Goal: Task Accomplishment & Management: Use online tool/utility

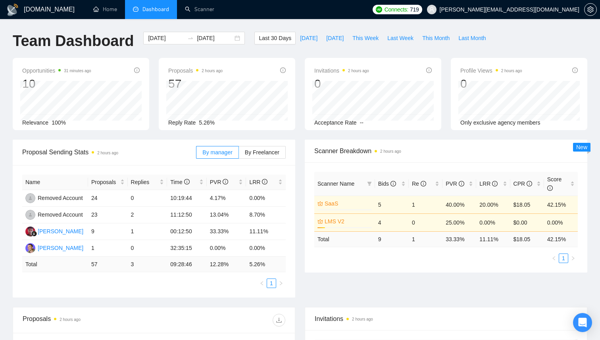
scroll to position [146, 0]
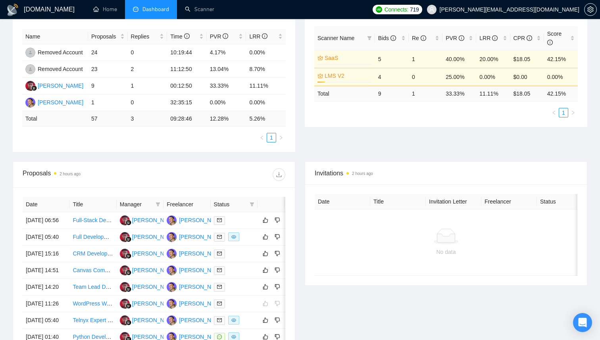
click at [344, 151] on div "Proposal Sending Stats 2 hours ago By manager By Freelancer Name Proposals Repl…" at bounding box center [300, 77] width 584 height 167
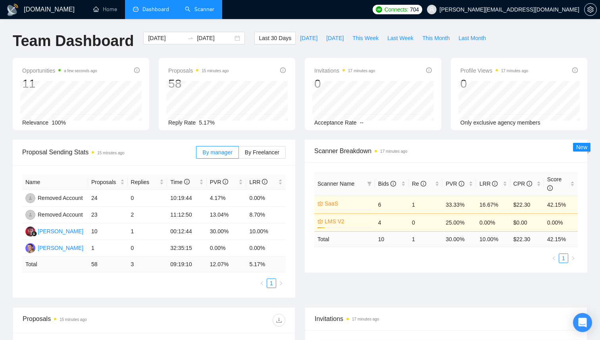
click at [205, 8] on link "Scanner" at bounding box center [199, 9] width 29 height 7
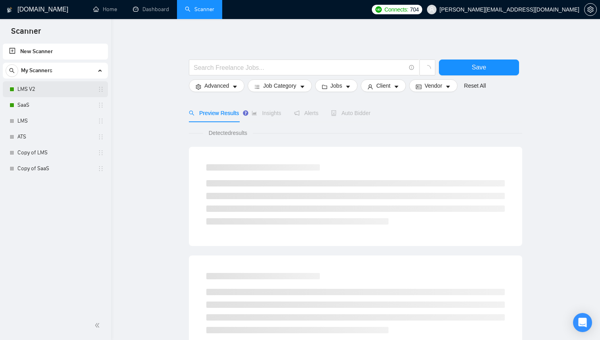
click at [42, 93] on link "LMS V2" at bounding box center [54, 89] width 75 height 16
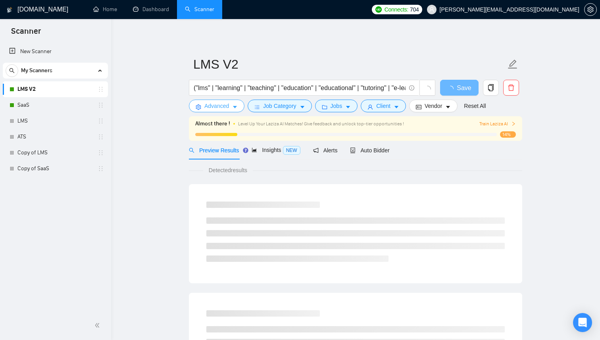
click at [233, 104] on icon "caret-down" at bounding box center [235, 107] width 6 height 6
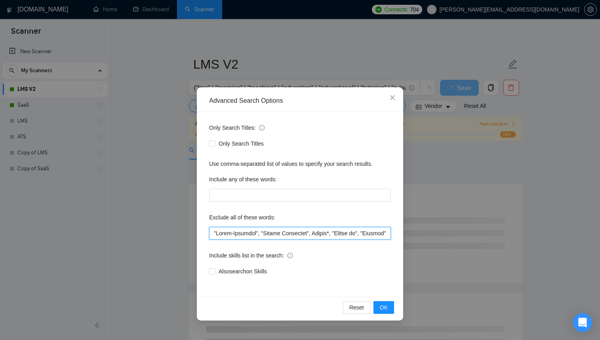
click at [261, 238] on input "text" at bounding box center [300, 233] width 182 height 13
click at [261, 236] on input "text" at bounding box center [300, 233] width 182 height 13
click at [456, 151] on div "Advanced Search Options Only Search Titles: Only Search Titles Use comma-separa…" at bounding box center [300, 170] width 600 height 340
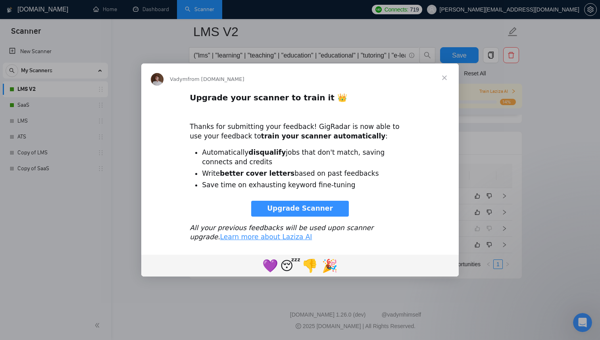
click at [440, 76] on span "Close" at bounding box center [444, 77] width 29 height 29
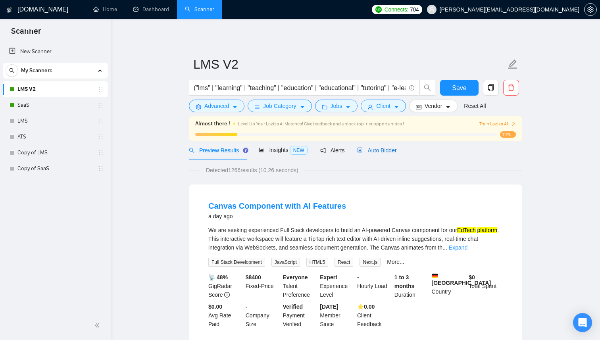
click at [374, 151] on span "Auto Bidder" at bounding box center [376, 150] width 39 height 6
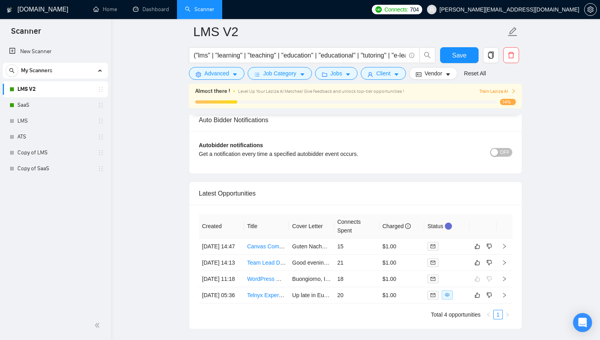
scroll to position [1928, 0]
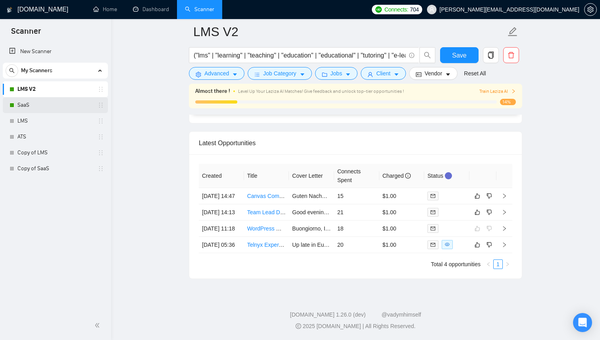
click at [29, 100] on link "SaaS" at bounding box center [54, 105] width 75 height 16
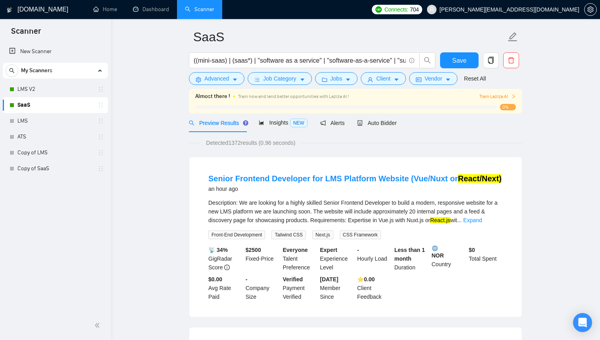
scroll to position [41, 0]
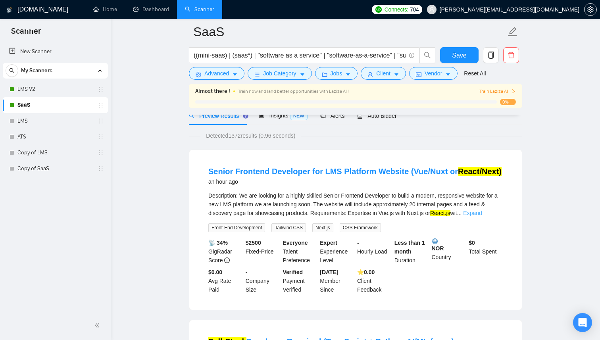
click at [481, 212] on link "Expand" at bounding box center [472, 213] width 19 height 6
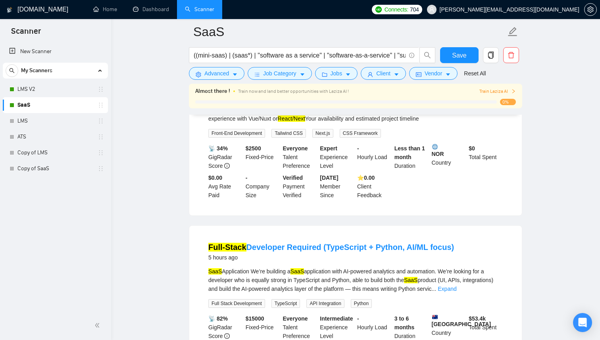
scroll to position [97, 0]
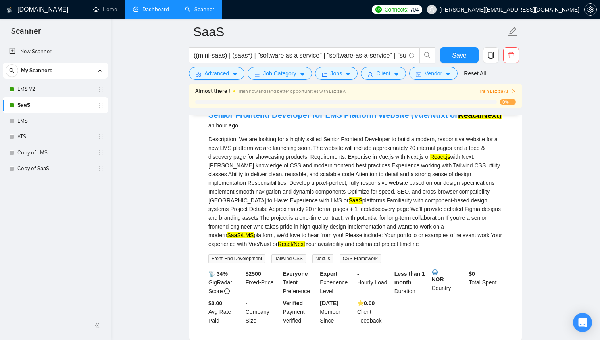
click at [149, 12] on link "Dashboard" at bounding box center [151, 9] width 36 height 7
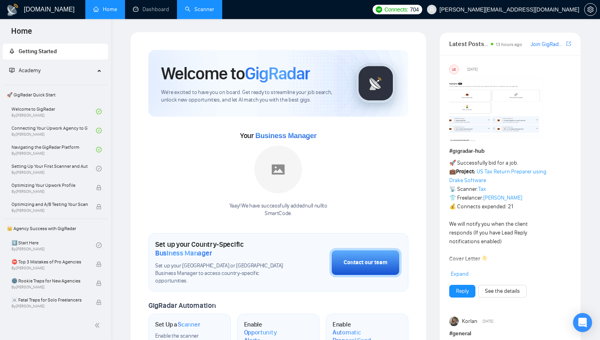
click at [194, 11] on link "Scanner" at bounding box center [199, 9] width 29 height 7
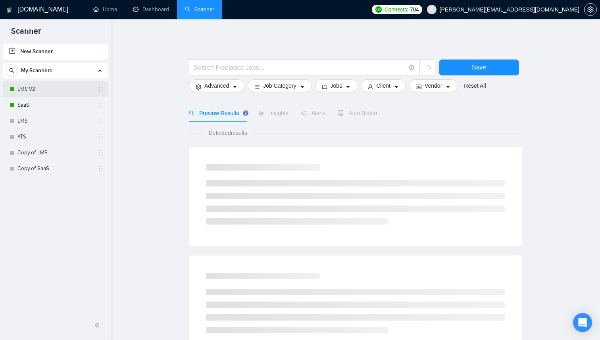
click at [42, 90] on link "LMS V2" at bounding box center [54, 89] width 75 height 16
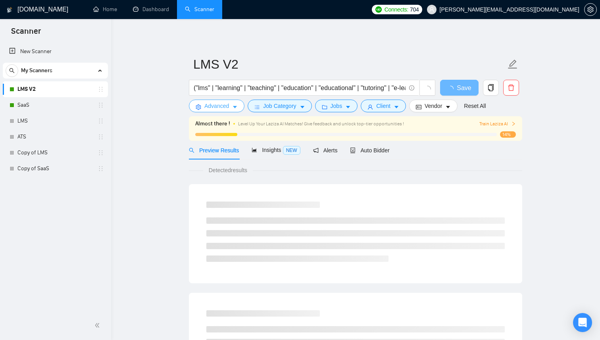
click at [238, 109] on button "Advanced" at bounding box center [217, 106] width 56 height 13
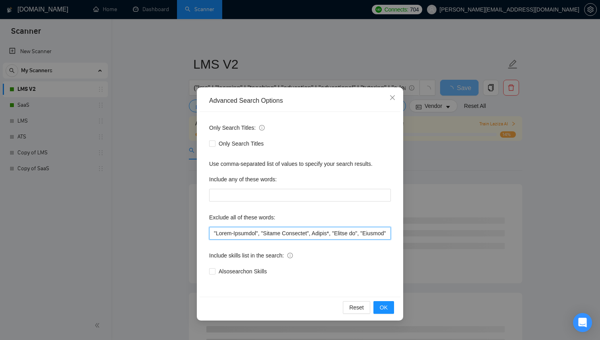
click at [238, 229] on input "text" at bounding box center [300, 233] width 182 height 13
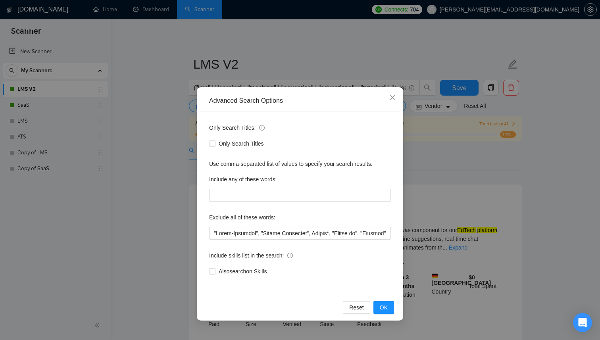
click at [140, 155] on div "Advanced Search Options Only Search Titles: Only Search Titles Use comma-separa…" at bounding box center [300, 170] width 600 height 340
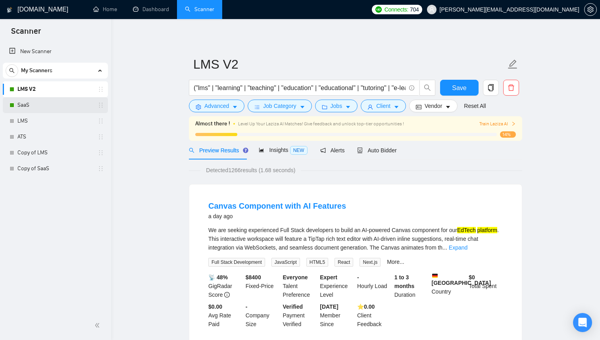
click at [41, 105] on link "SaaS" at bounding box center [54, 105] width 75 height 16
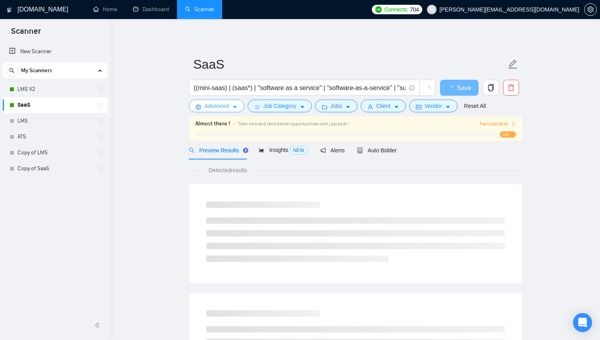
click at [235, 104] on span "caret-down" at bounding box center [235, 107] width 6 height 6
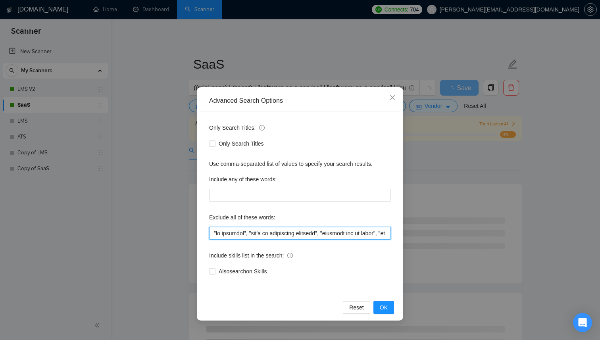
click at [270, 229] on input "text" at bounding box center [300, 233] width 182 height 13
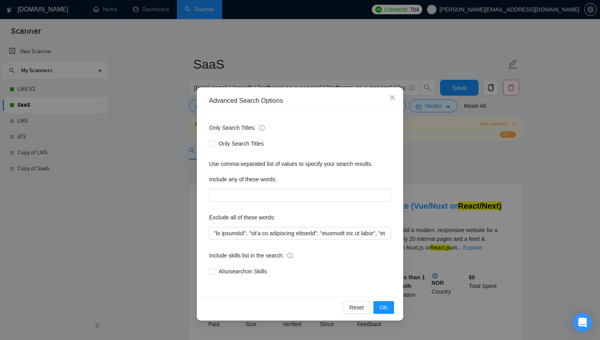
click at [163, 137] on div "Advanced Search Options Only Search Titles: Only Search Titles Use comma-separa…" at bounding box center [300, 170] width 600 height 340
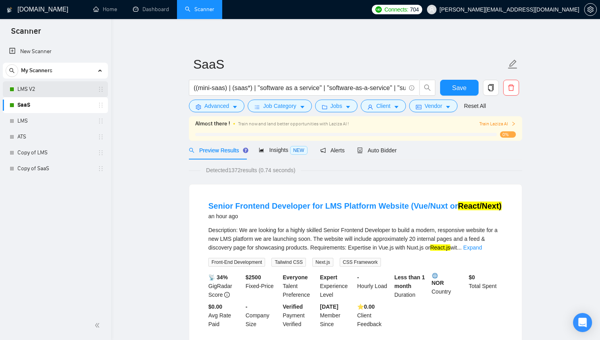
click at [60, 90] on link "LMS V2" at bounding box center [54, 89] width 75 height 16
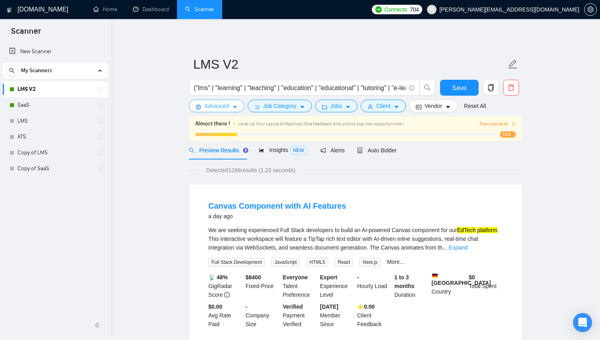
click at [237, 109] on icon "caret-down" at bounding box center [235, 107] width 6 height 6
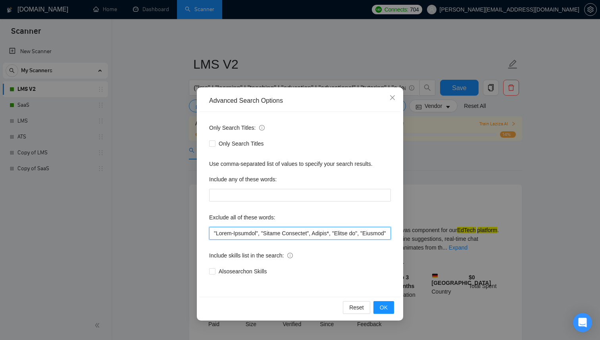
click at [261, 236] on input "text" at bounding box center [300, 233] width 182 height 13
paste input "Wrong Technologies", "No code", "Mobile", "No Agency", "Hiring", "Misc", "Wrong…"
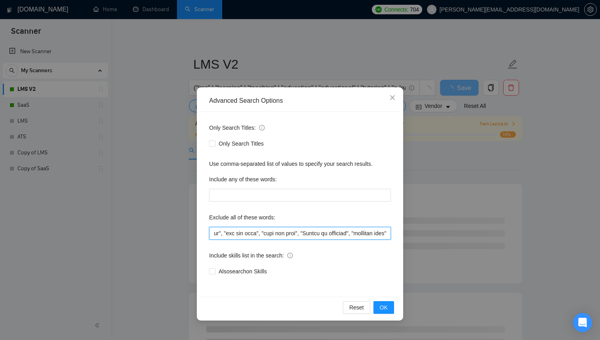
scroll to position [0, 9522]
click at [327, 234] on input "text" at bounding box center [300, 233] width 182 height 13
type input ""Wrong Technologies", "No code", "Mobile", "No Agency", "Hiring", "Misc", "Wron…"
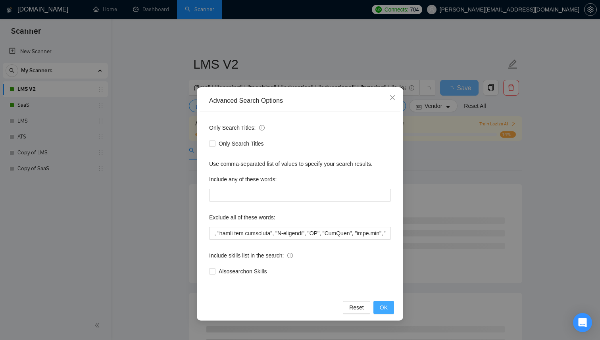
click at [387, 309] on button "OK" at bounding box center [383, 307] width 21 height 13
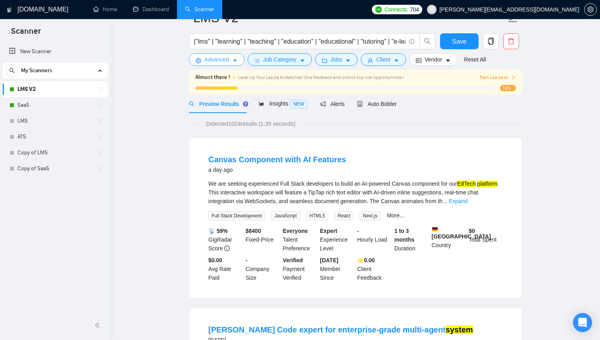
scroll to position [0, 0]
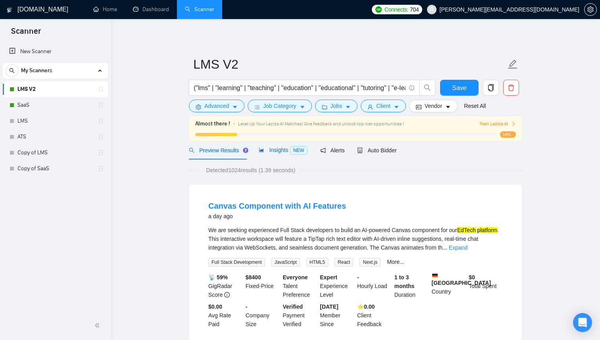
click at [273, 154] on div "Insights NEW" at bounding box center [283, 150] width 48 height 9
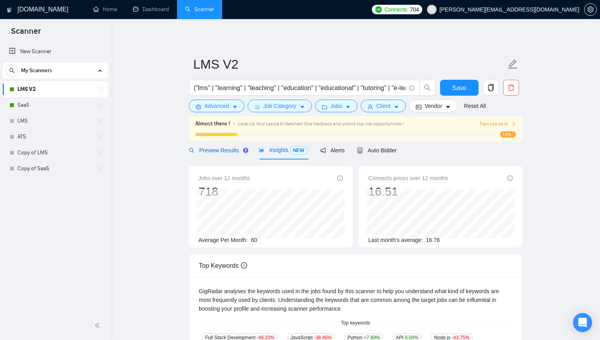
click at [222, 153] on div "Preview Results" at bounding box center [217, 150] width 57 height 9
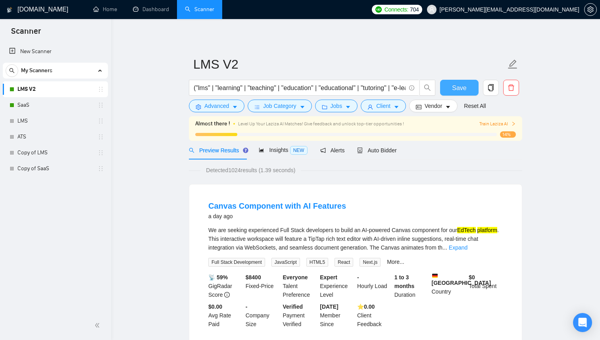
click at [460, 92] on span "Save" at bounding box center [459, 88] width 14 height 10
click at [25, 102] on link "SaaS" at bounding box center [54, 105] width 75 height 16
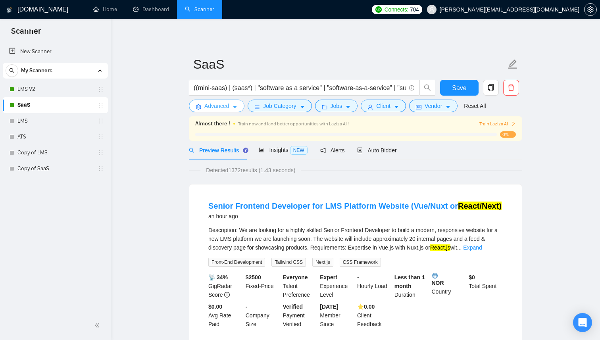
click at [238, 109] on button "Advanced" at bounding box center [217, 106] width 56 height 13
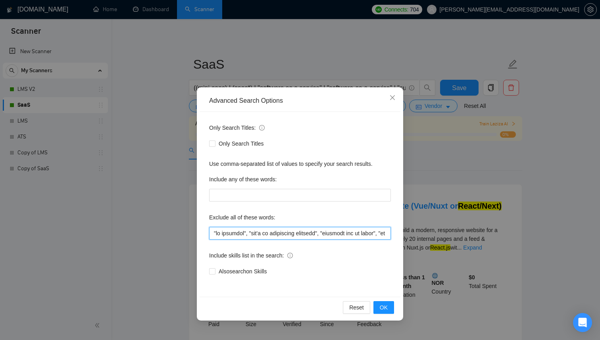
click at [247, 236] on input "text" at bounding box center [300, 233] width 182 height 13
paste input "Wrong Technologies", "No code", "Mobile", "No Agency", "Hiring", "Misc", "Wrong…"
click at [307, 232] on input "text" at bounding box center [300, 233] width 182 height 13
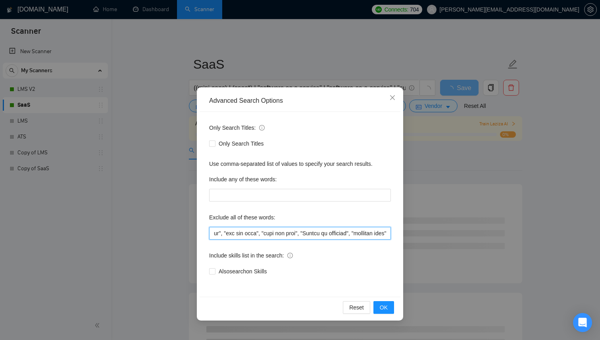
scroll to position [0, 9460]
type input ""Wrong Technologies", "No code", "Mobile", "No Agency", "Hiring", "Misc", "Wron…"
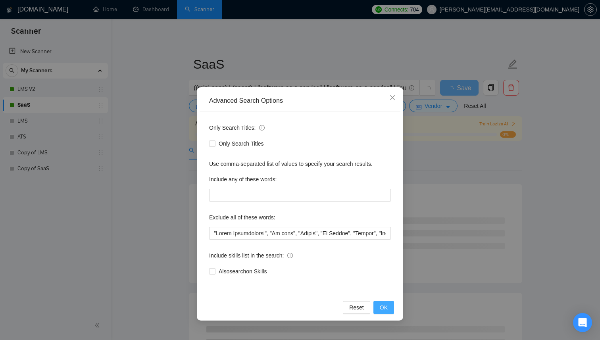
click at [380, 308] on span "OK" at bounding box center [384, 307] width 8 height 9
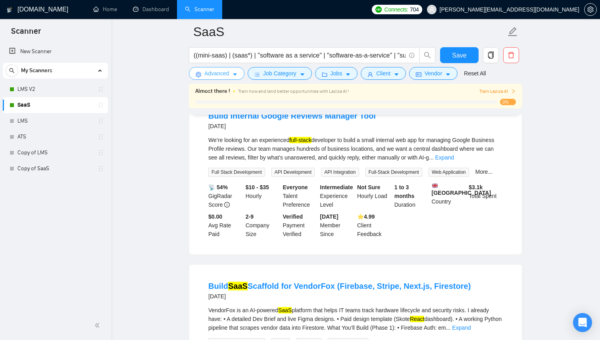
scroll to position [865, 0]
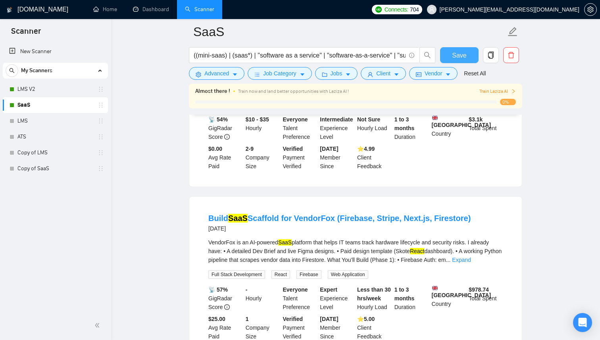
click at [472, 60] on button "Save" at bounding box center [459, 55] width 38 height 16
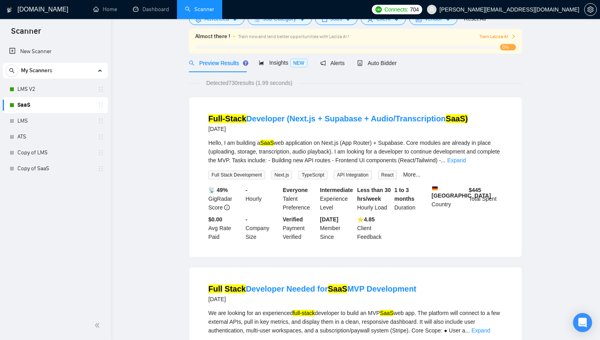
scroll to position [0, 0]
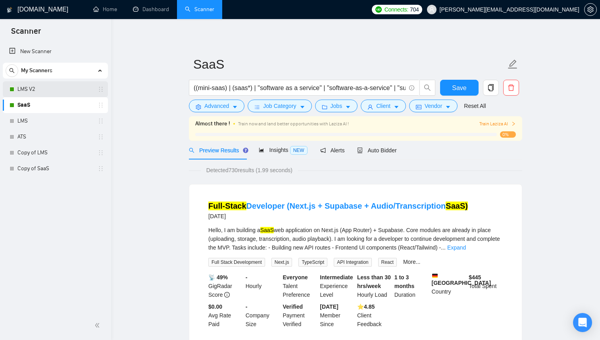
click at [57, 92] on link "LMS V2" at bounding box center [54, 89] width 75 height 16
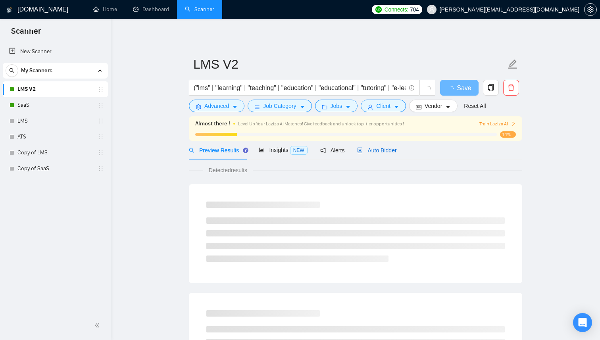
click at [380, 151] on span "Auto Bidder" at bounding box center [376, 150] width 39 height 6
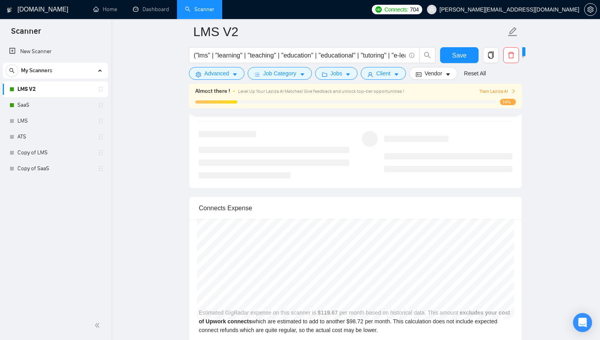
scroll to position [1928, 0]
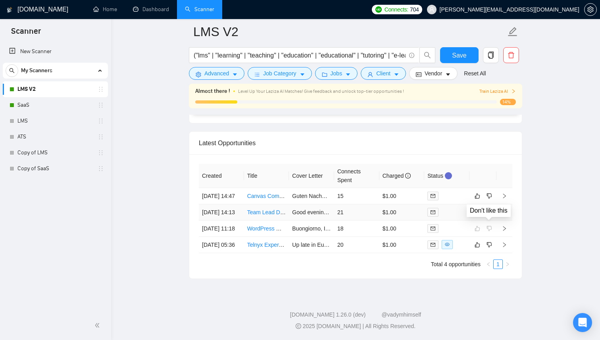
click at [489, 209] on icon "dislike" at bounding box center [489, 212] width 6 height 6
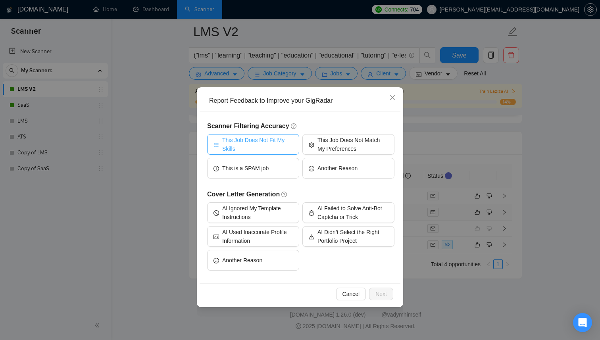
click at [259, 148] on span "This Job Does Not Fit My Skills" at bounding box center [257, 144] width 71 height 17
click at [375, 295] on span "Next" at bounding box center [381, 293] width 12 height 9
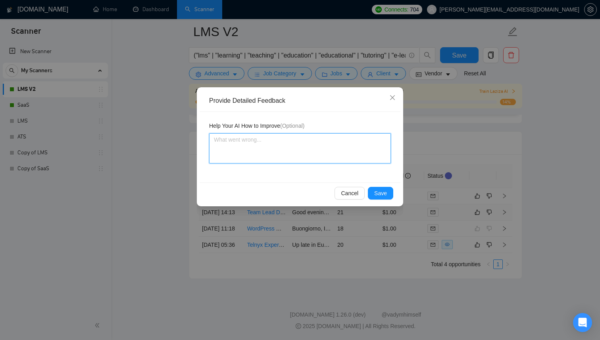
click at [269, 159] on textarea at bounding box center [300, 148] width 182 height 30
type textarea "T"
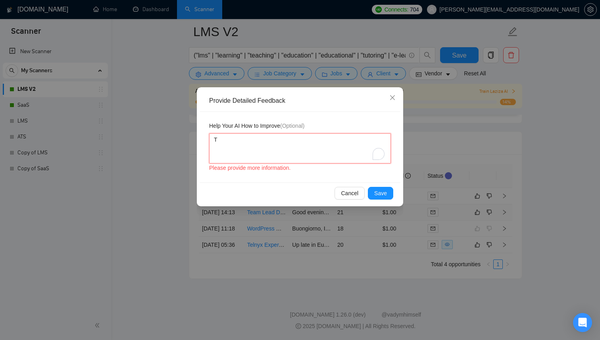
type textarea "Th"
type textarea "Thi"
type textarea "This"
type textarea "This d"
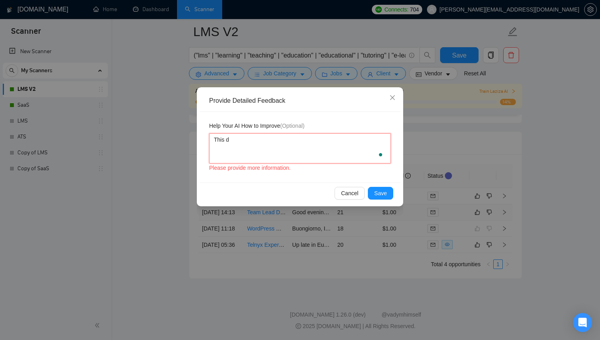
type textarea "This do"
type textarea "This d"
type textarea "This"
type textarea "This j"
type textarea "This jo"
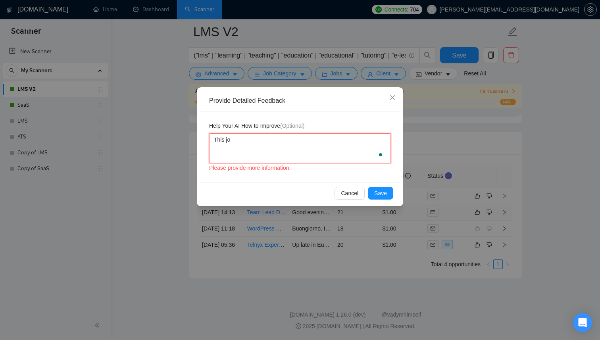
type textarea "This job"
type textarea "This job h"
type textarea "This job ha"
type textarea "This job has"
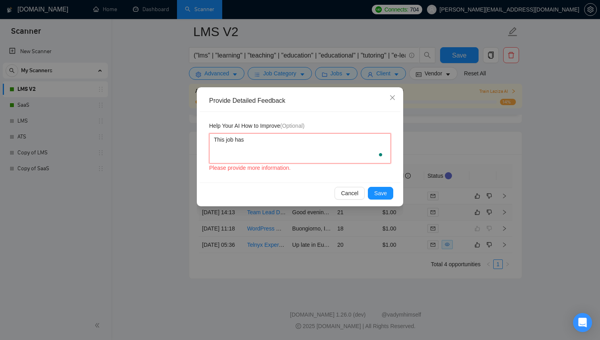
type textarea "This job has"
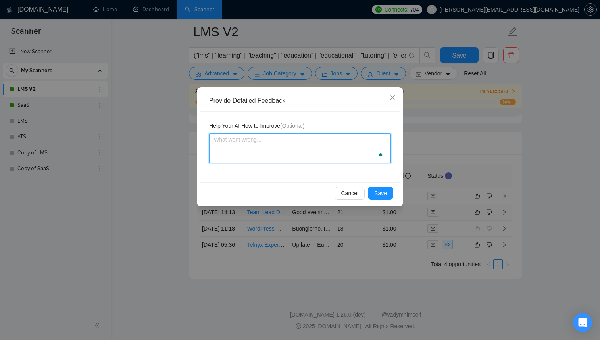
type textarea "Y"
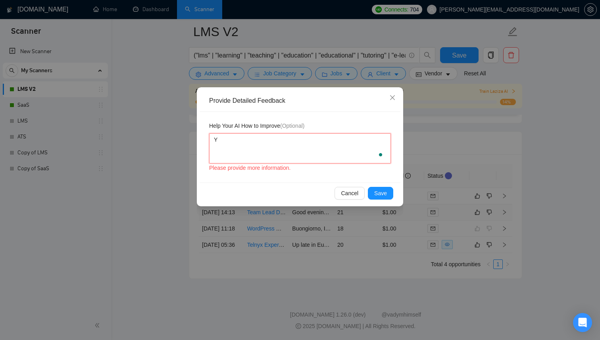
type textarea "Yo"
type textarea "You"
type textarea "You s"
type textarea "You sh"
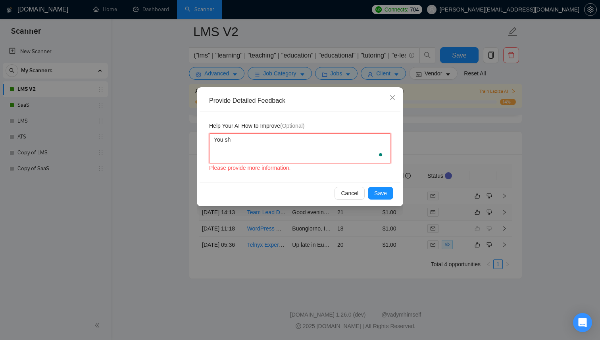
type textarea "You sho"
type textarea "You shou"
type textarea "You shoul"
type textarea "You should"
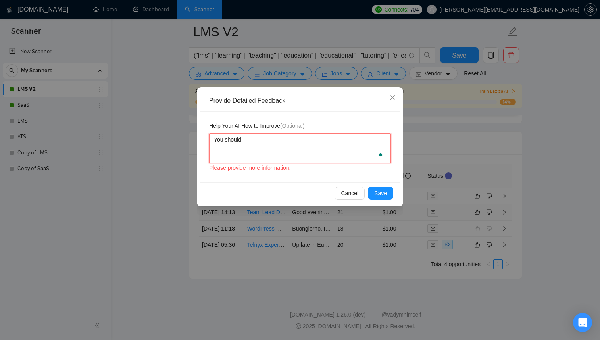
type textarea "You should n"
type textarea "You should no"
type textarea "You should not"
type textarea "You should not b"
type textarea "You should not bi"
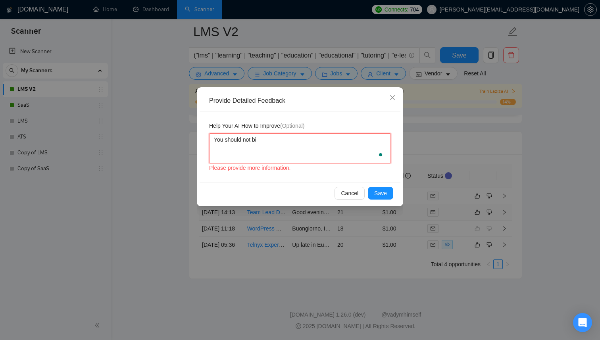
type textarea "You should not bid"
type textarea "You should not bid f"
type textarea "You should not bid fo"
type textarea "You should not bid for"
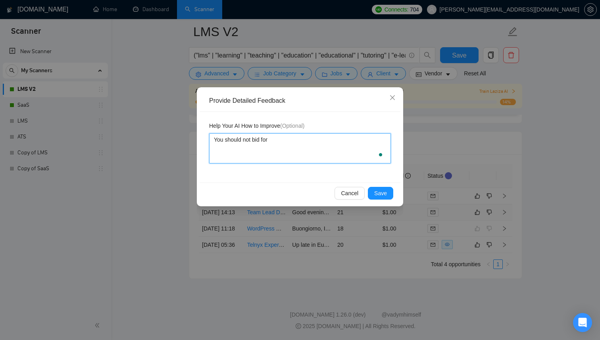
type textarea "You should not bid for"
type textarea "You should not bid for ."
type textarea "You should not bid for .N"
type textarea "You should not bid for ."
type textarea "You should not bid for"
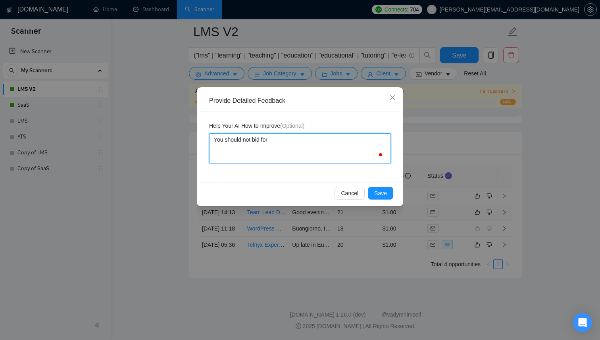
type textarea "You should not bid for A"
type textarea "You should not bid for AS"
type textarea "You should not bid for ASP"
type textarea "You should not bid for ASP."
type textarea "You should not bid for ASP.N"
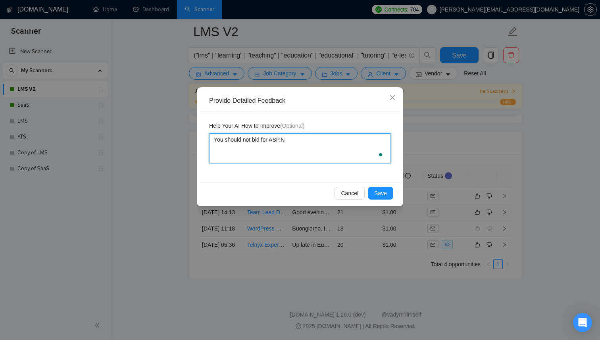
type textarea "You should not bid for [DOMAIN_NAME]"
type textarea "You should not bid for [DOMAIN_NAME] j"
type textarea "You should not bid for [DOMAIN_NAME] jo"
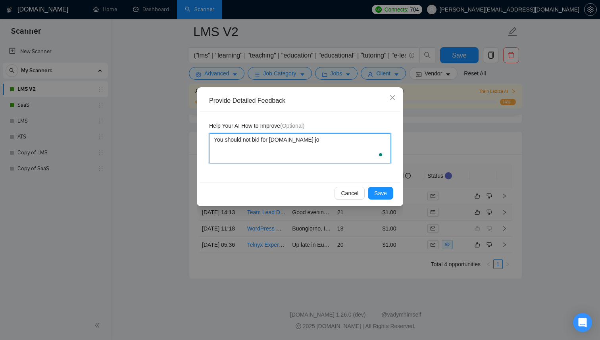
type textarea "You should not bid for [DOMAIN_NAME] job"
type textarea "You should not bid for [DOMAIN_NAME] jobs"
type textarea "You should not bid for [DOMAIN_NAME] jobs."
type textarea "You should not bid for [DOMAIN_NAME] jobs. o"
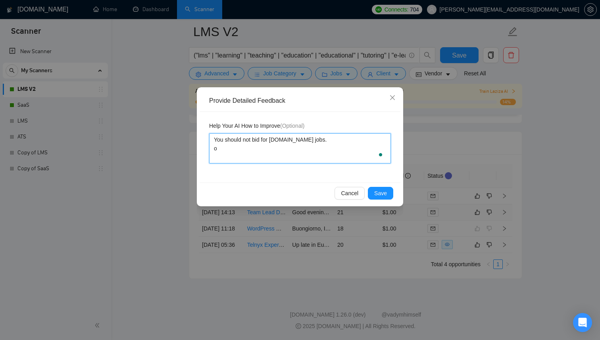
type textarea "You should not bid for [DOMAIN_NAME] jobs."
type textarea "You should not bid for [DOMAIN_NAME] jobs. Y"
type textarea "You should not bid for [DOMAIN_NAME] jobs. Yo"
type textarea "You should not bid for [DOMAIN_NAME] jobs. You"
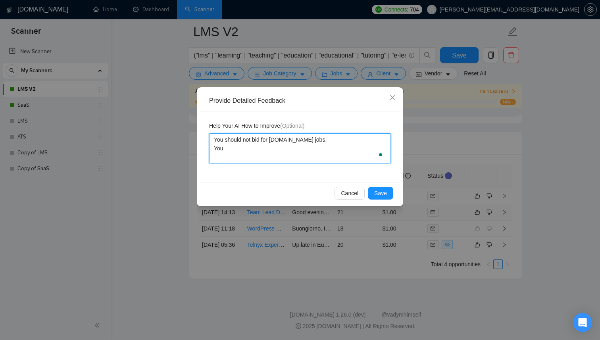
type textarea "You should not bid for [DOMAIN_NAME] jobs. You s"
type textarea "You should not bid for [DOMAIN_NAME] jobs. You sh"
type textarea "You should not bid for [DOMAIN_NAME] jobs. You sho"
type textarea "You should not bid for [DOMAIN_NAME] jobs. You shou"
type textarea "You should not bid for [DOMAIN_NAME] jobs. You shoul"
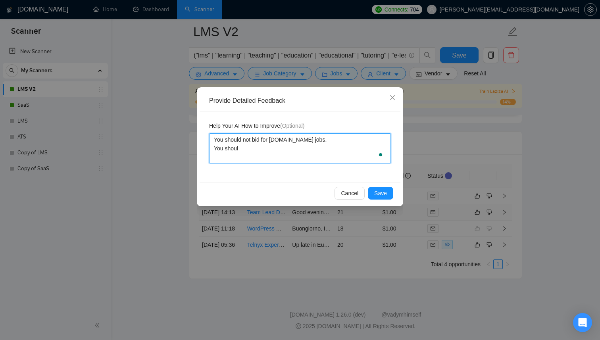
type textarea "You should not bid for [DOMAIN_NAME] jobs. You should"
type textarea "You should not bid for [DOMAIN_NAME] jobs. You should n"
type textarea "You should not bid for [DOMAIN_NAME] jobs. You should no"
type textarea "You should not bid for [DOMAIN_NAME] jobs. You should not"
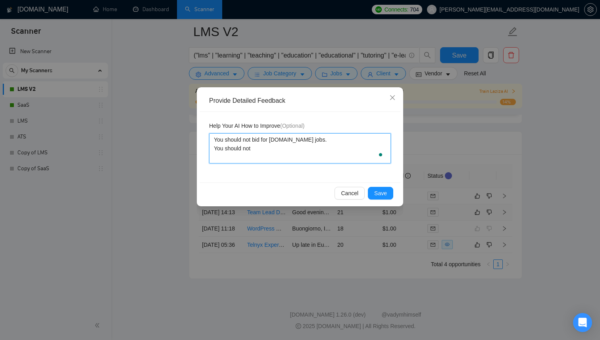
type textarea "You should not bid for [DOMAIN_NAME] jobs. You should not"
type textarea "You should not bid for [DOMAIN_NAME] jobs. You should not b"
type textarea "You should not bid for [DOMAIN_NAME] jobs. You should not be"
type textarea "You should not bid for [DOMAIN_NAME] jobs. You should not bea"
type textarea "You should not bid for [DOMAIN_NAME] jobs. You should not bead"
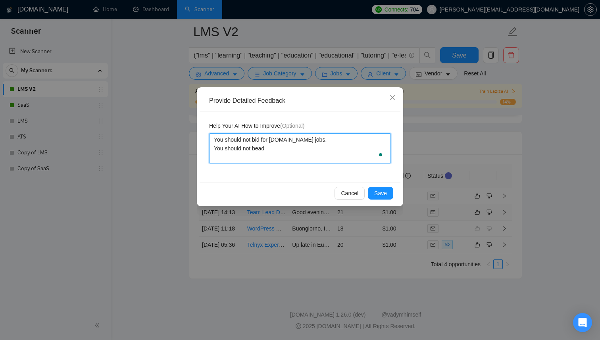
type textarea "You should not bid for [DOMAIN_NAME] jobs. You should not bead"
type textarea "You should not bid for [DOMAIN_NAME] jobs. You should not bea"
type textarea "You should not bid for [DOMAIN_NAME] jobs. You should not be"
type textarea "You should not bid for [DOMAIN_NAME] jobs. You should not b"
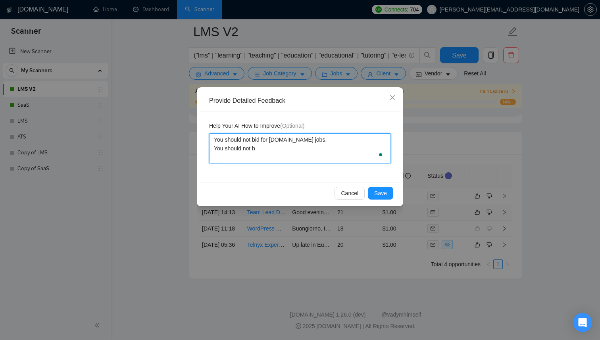
type textarea "You should not bid for [DOMAIN_NAME] jobs. You should not bi"
type textarea "You should not bid for [DOMAIN_NAME] jobs. You should not bid"
type textarea "You should not bid for [DOMAIN_NAME] jobs. You should not bid f"
type textarea "You should not bid for [DOMAIN_NAME] jobs. You should not bid fo"
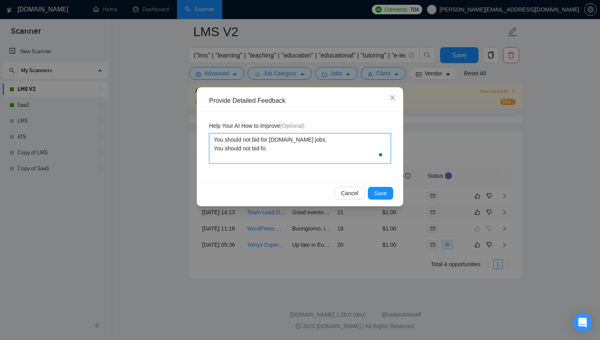
type textarea "You should not bid for [DOMAIN_NAME] jobs. You should not bid for"
type textarea "You should not bid for [DOMAIN_NAME] jobs. You should not bid fo"
type textarea "You should not bid for [DOMAIN_NAME] jobs. You should not bid f"
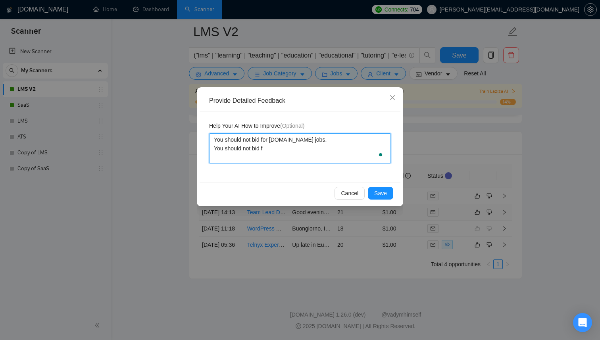
type textarea "You should not bid for [DOMAIN_NAME] jobs. You should not bid"
type textarea "You should not bid for [DOMAIN_NAME] jobs. You should not bid f"
type textarea "You should not bid for [DOMAIN_NAME] jobs. You should not bid fo"
type textarea "You should not bid for [DOMAIN_NAME] jobs. You should not bid for"
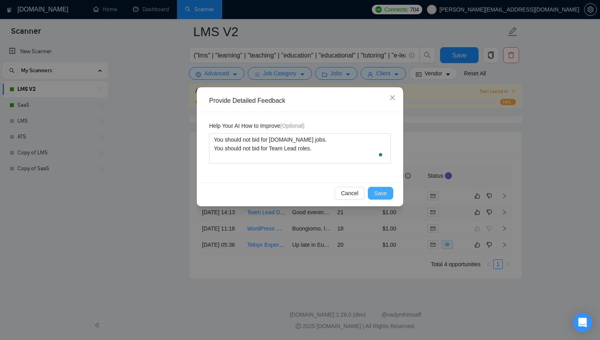
click at [379, 192] on span "Save" at bounding box center [380, 193] width 13 height 9
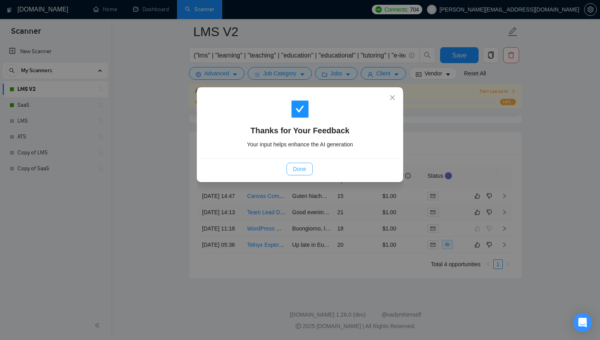
click at [307, 171] on button "Done" at bounding box center [299, 169] width 26 height 13
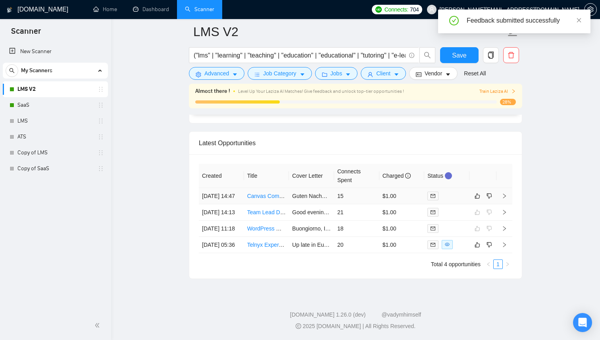
click at [287, 193] on link "Canvas Component with AI Features" at bounding box center [292, 196] width 90 height 6
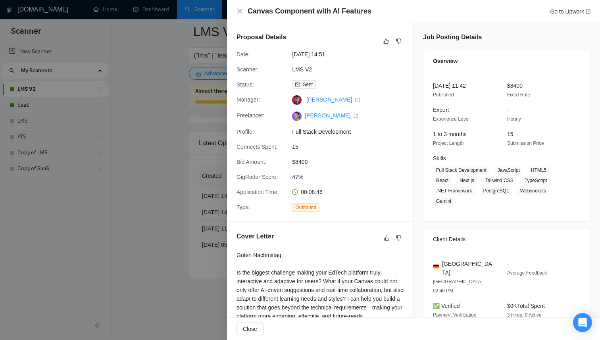
click at [200, 165] on div at bounding box center [300, 170] width 600 height 340
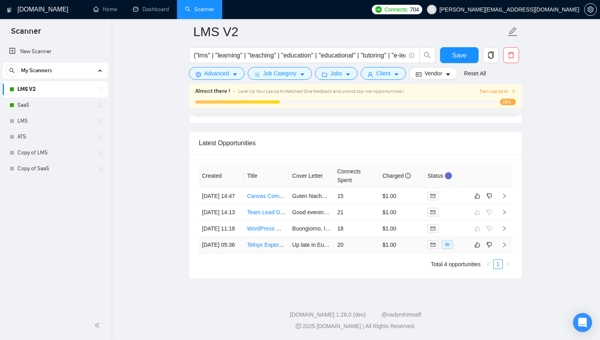
click at [290, 237] on td "Up late in Euclid? Struggling to get your Telnyx outbound voice setup working w…" at bounding box center [311, 245] width 45 height 16
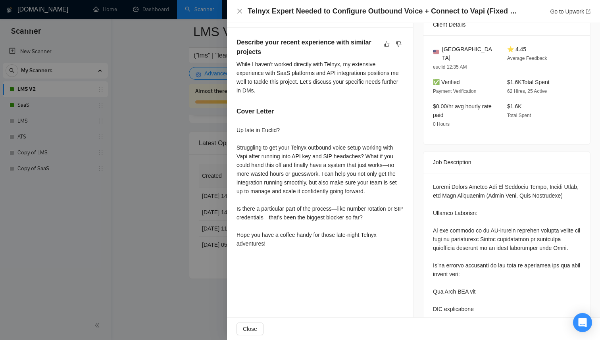
scroll to position [299, 0]
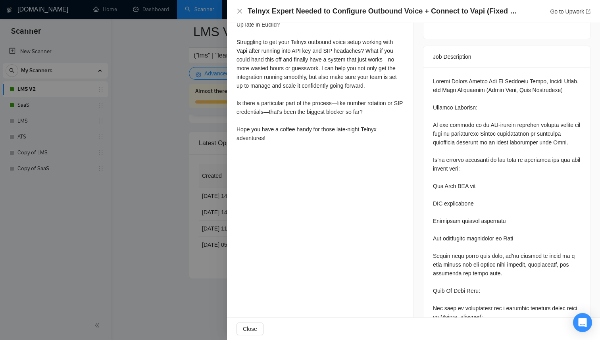
click at [219, 185] on div at bounding box center [300, 170] width 600 height 340
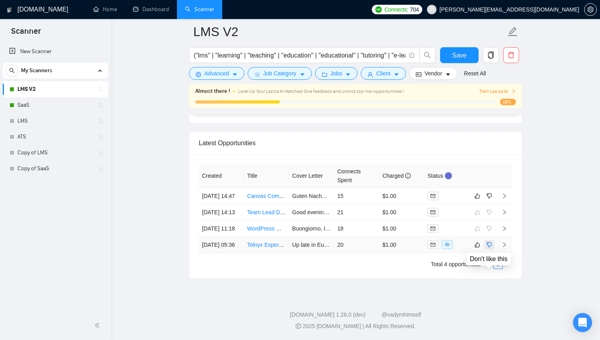
click at [491, 242] on icon "dislike" at bounding box center [489, 244] width 5 height 5
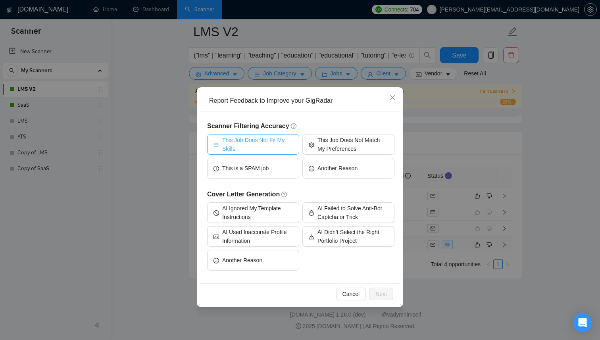
click at [280, 144] on span "This Job Does Not Fit My Skills" at bounding box center [257, 144] width 71 height 17
click at [381, 289] on button "Next" at bounding box center [381, 294] width 24 height 13
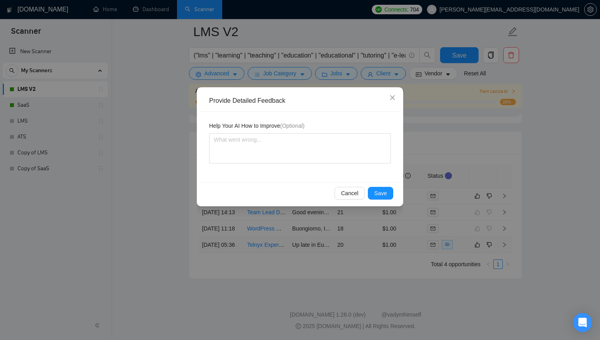
click at [304, 165] on div "Help Your AI How to Improve (Optional)" at bounding box center [299, 147] width 201 height 71
click at [304, 154] on textarea at bounding box center [300, 148] width 182 height 30
click at [378, 189] on span "Save" at bounding box center [380, 193] width 13 height 9
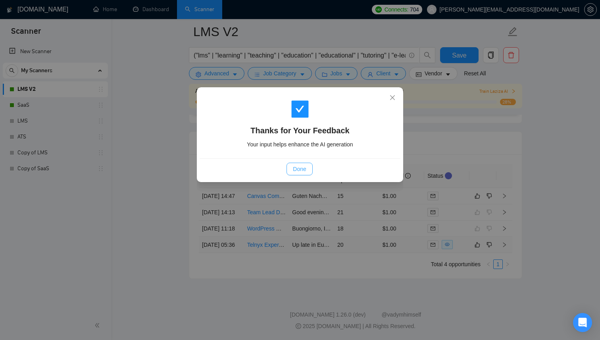
click at [305, 165] on span "Done" at bounding box center [299, 169] width 13 height 9
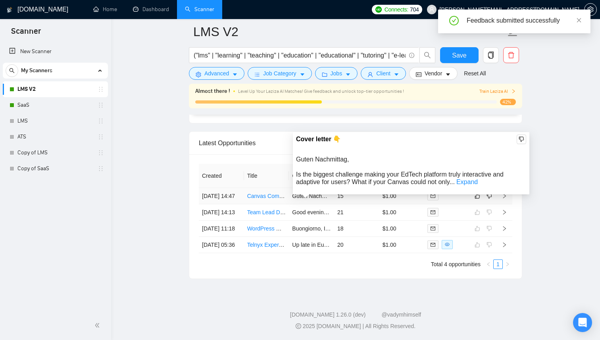
scroll to position [1928, 0]
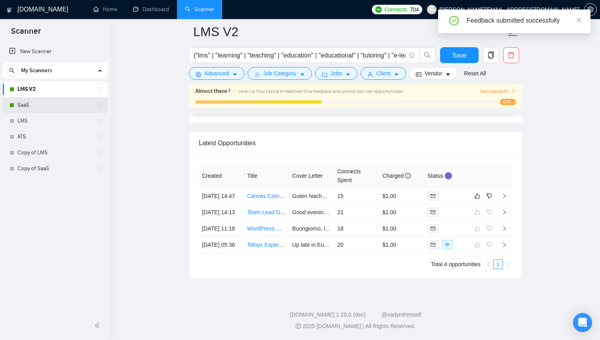
click at [23, 112] on link "SaaS" at bounding box center [54, 105] width 75 height 16
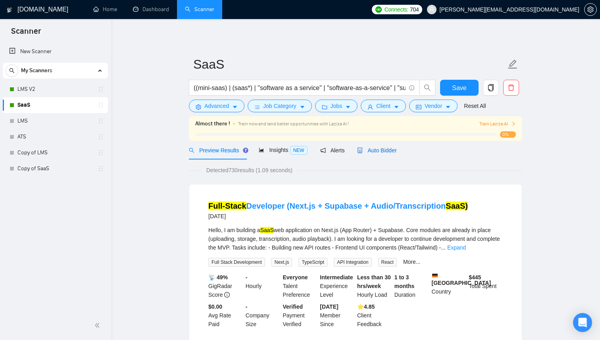
click at [382, 151] on span "Auto Bidder" at bounding box center [376, 150] width 39 height 6
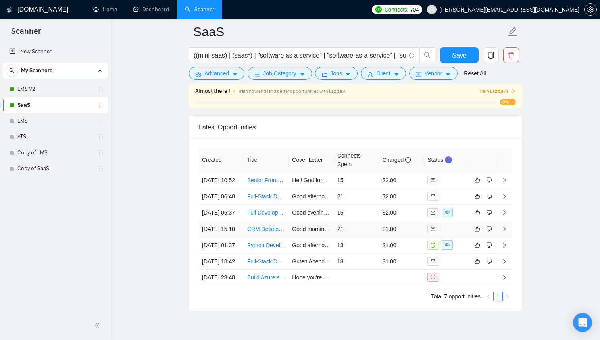
scroll to position [1956, 0]
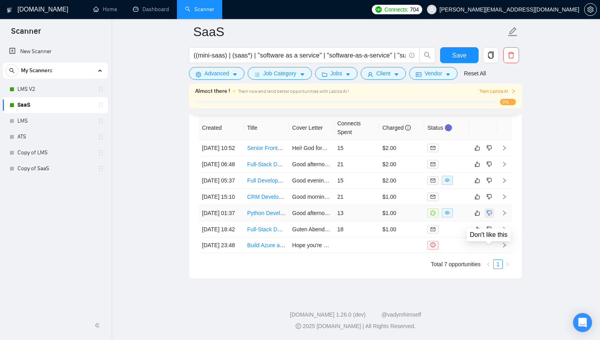
click at [489, 216] on icon "dislike" at bounding box center [489, 213] width 6 height 6
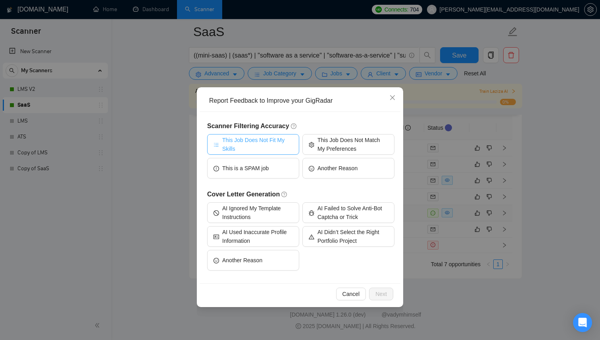
click at [282, 142] on span "This Job Does Not Fit My Skills" at bounding box center [257, 144] width 71 height 17
click at [376, 291] on span "Next" at bounding box center [381, 293] width 12 height 9
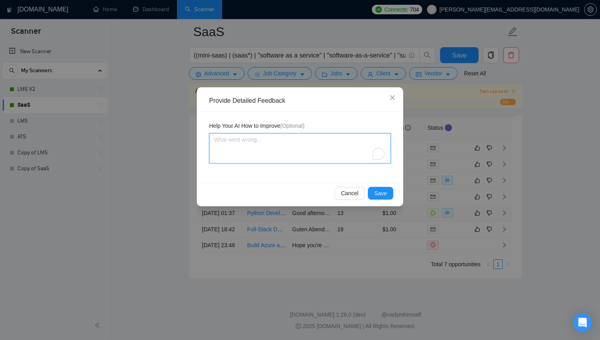
click at [283, 146] on textarea "To enrich screen reader interactions, please activate Accessibility in Grammarl…" at bounding box center [300, 148] width 182 height 30
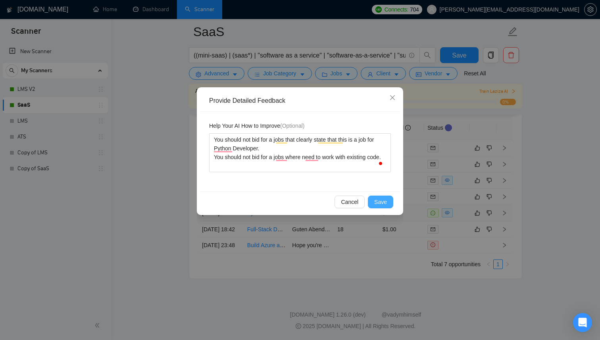
click at [384, 201] on span "Save" at bounding box center [380, 201] width 13 height 9
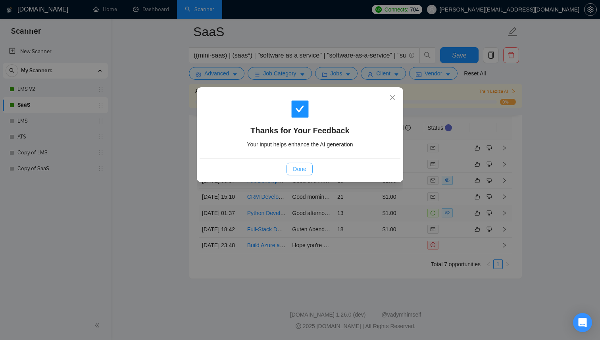
click at [301, 172] on span "Done" at bounding box center [299, 169] width 13 height 9
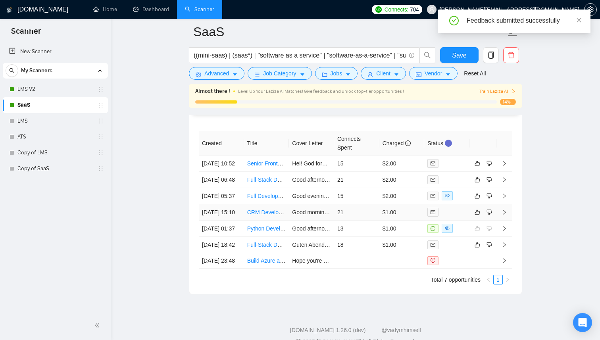
scroll to position [1933, 0]
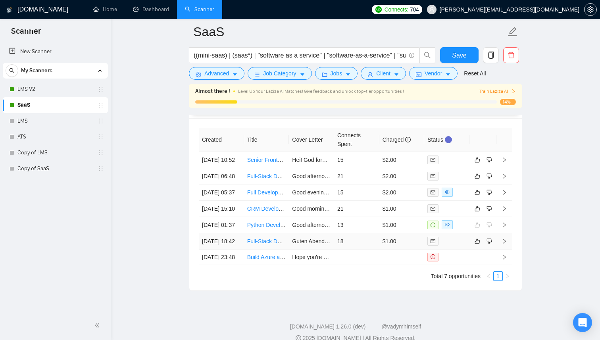
click at [352, 249] on td "18" at bounding box center [356, 241] width 45 height 16
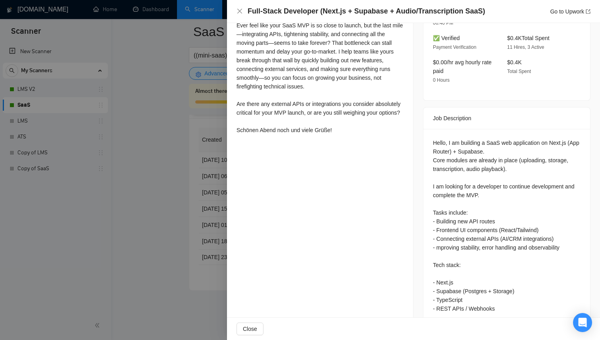
scroll to position [247, 0]
click at [220, 223] on div at bounding box center [300, 170] width 600 height 340
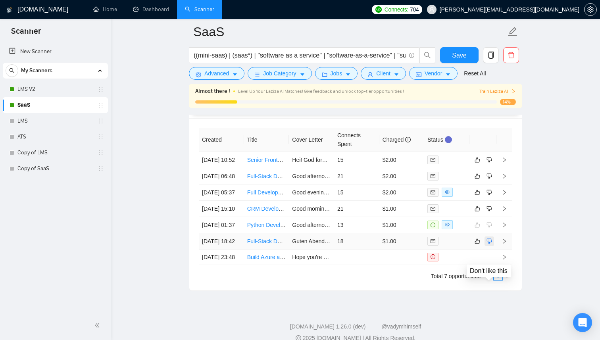
click at [490, 244] on icon "dislike" at bounding box center [489, 241] width 6 height 6
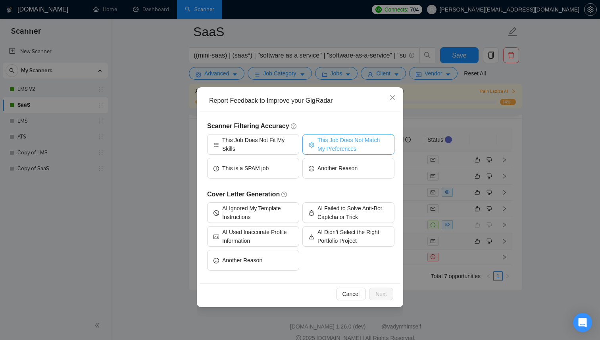
click at [324, 147] on span "This Job Does Not Match My Preferences" at bounding box center [352, 144] width 71 height 17
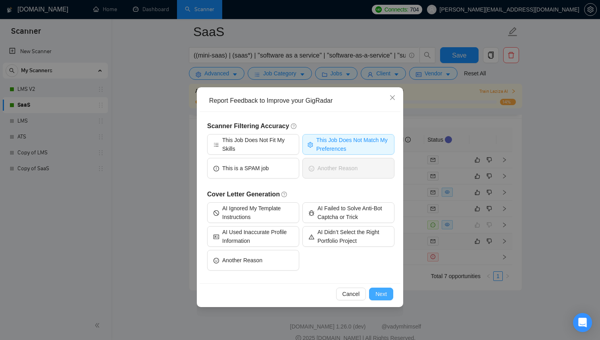
click at [383, 294] on span "Next" at bounding box center [381, 293] width 12 height 9
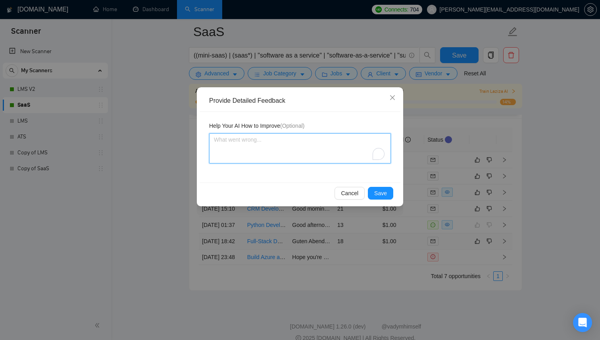
click at [267, 155] on textarea "To enrich screen reader interactions, please activate Accessibility in Grammarl…" at bounding box center [300, 148] width 182 height 30
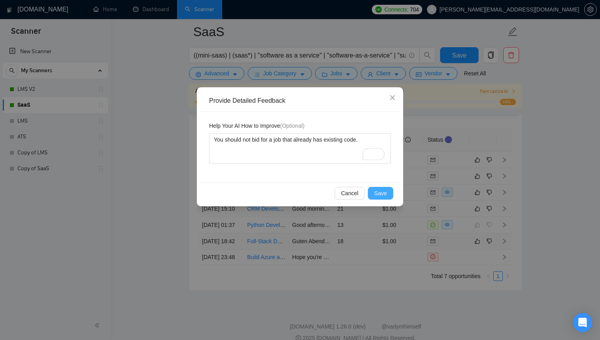
click at [374, 193] on button "Save" at bounding box center [380, 193] width 25 height 13
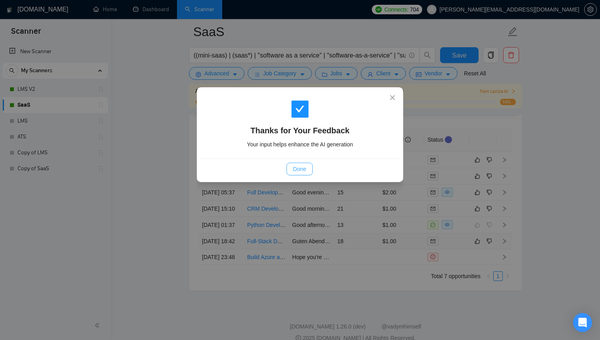
click at [311, 166] on button "Done" at bounding box center [299, 169] width 26 height 13
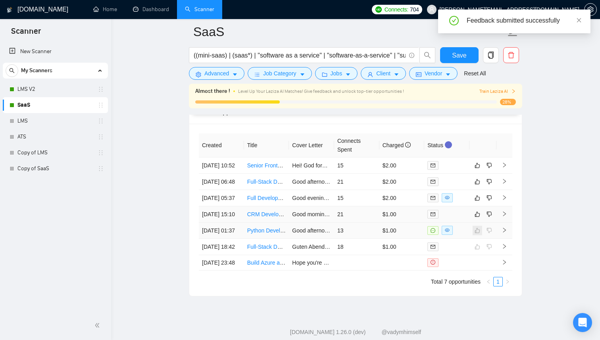
scroll to position [1910, 0]
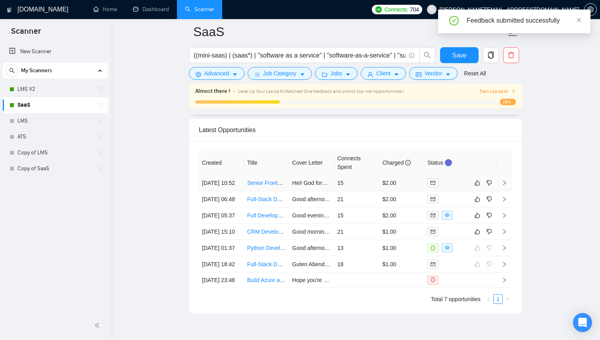
click at [359, 188] on td "15" at bounding box center [356, 183] width 45 height 16
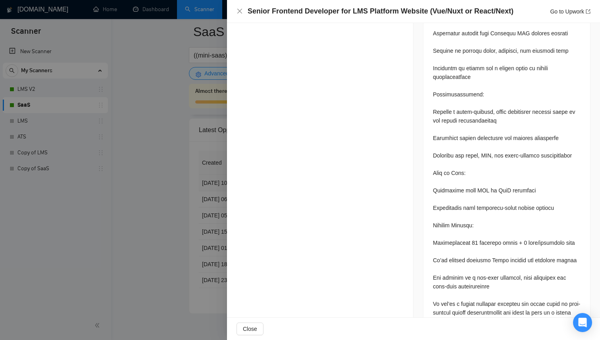
scroll to position [500, 0]
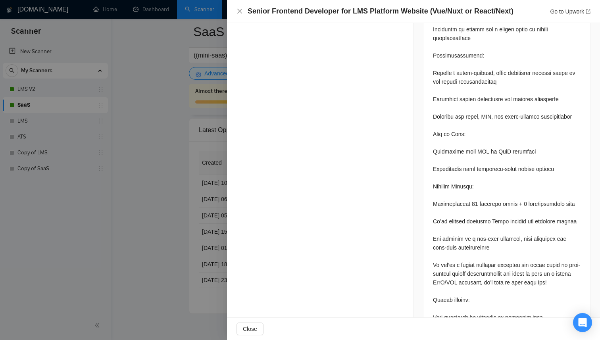
click at [199, 169] on div at bounding box center [300, 170] width 600 height 340
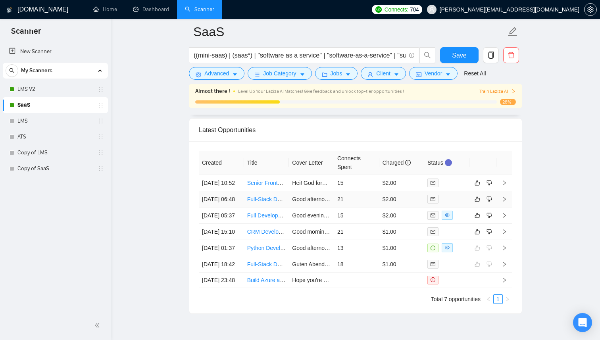
click at [359, 207] on td "21" at bounding box center [356, 199] width 45 height 16
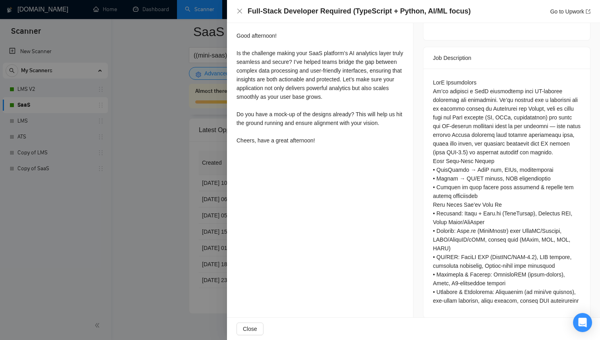
click at [212, 190] on div at bounding box center [300, 170] width 600 height 340
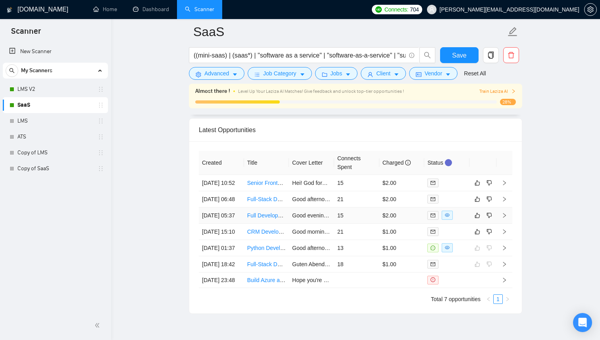
click at [359, 224] on td "15" at bounding box center [356, 215] width 45 height 16
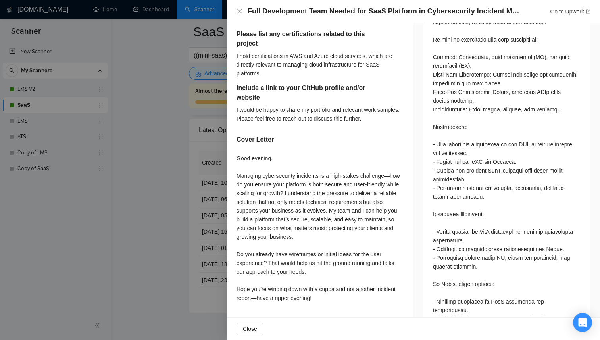
scroll to position [512, 0]
click at [206, 207] on div at bounding box center [300, 170] width 600 height 340
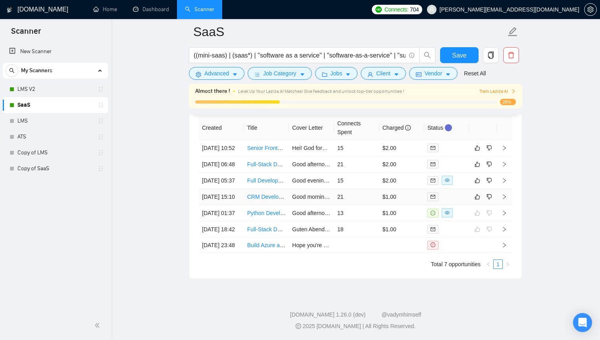
scroll to position [1946, 0]
click at [365, 205] on td "21" at bounding box center [356, 197] width 45 height 16
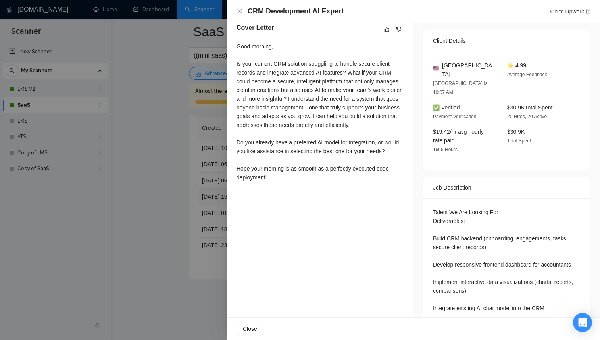
scroll to position [138, 0]
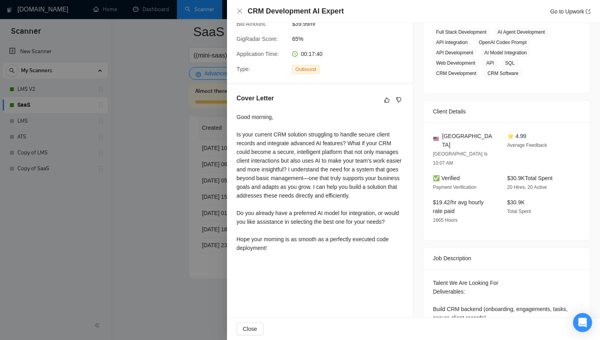
click at [138, 207] on div at bounding box center [300, 170] width 600 height 340
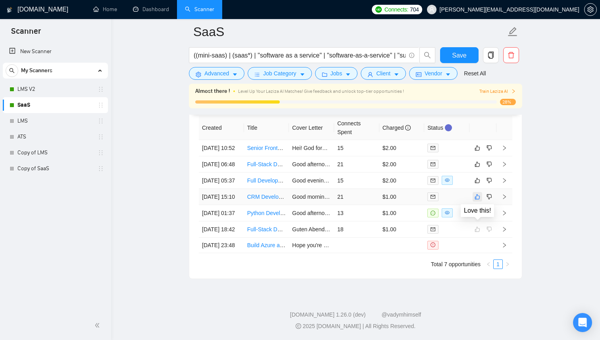
click at [478, 200] on icon "like" at bounding box center [477, 197] width 6 height 6
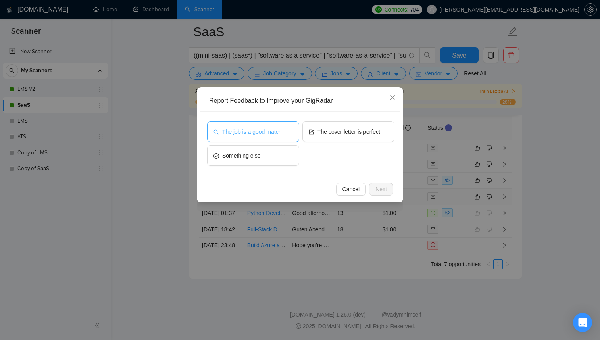
click at [272, 138] on button "The job is a good match" at bounding box center [253, 131] width 92 height 21
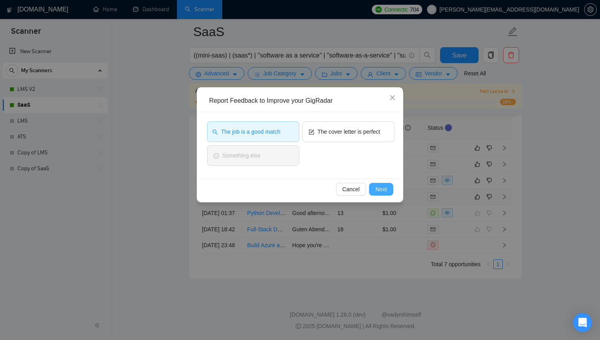
click at [380, 188] on span "Next" at bounding box center [381, 189] width 12 height 9
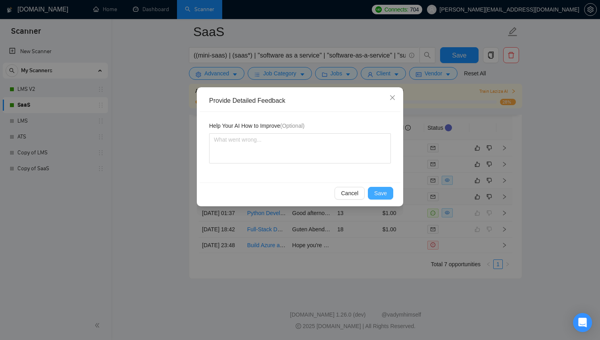
click at [379, 193] on span "Save" at bounding box center [380, 193] width 13 height 9
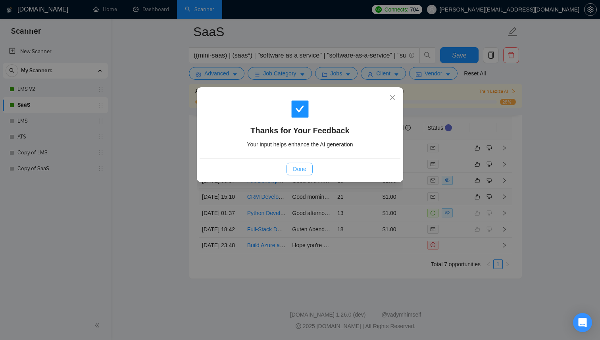
click at [293, 167] on span "Done" at bounding box center [299, 169] width 13 height 9
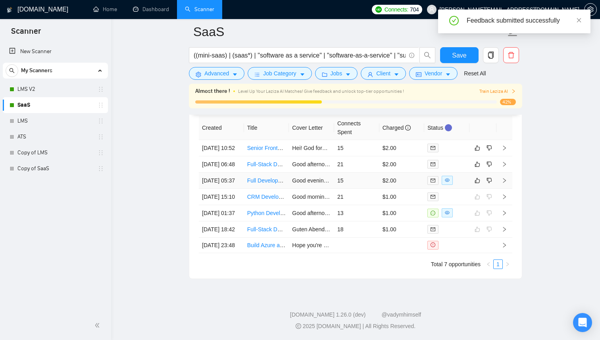
click at [291, 189] on td "Good evening, Managing cybersecurity incidents is a high-stakes challenge—how d…" at bounding box center [311, 181] width 45 height 16
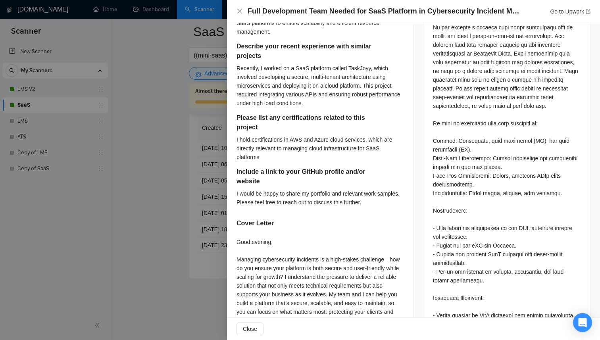
scroll to position [472, 0]
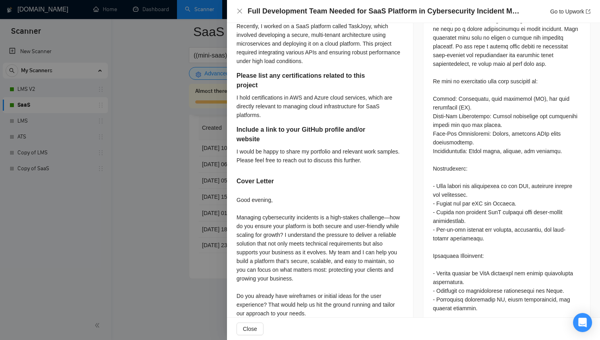
click at [191, 214] on div at bounding box center [300, 170] width 600 height 340
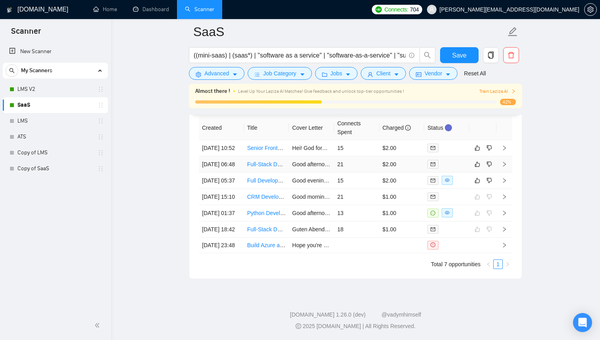
click at [284, 167] on link "Full-Stack Developer Required (TypeScript + Python, AI/ML focus)" at bounding box center [328, 164] width 163 height 6
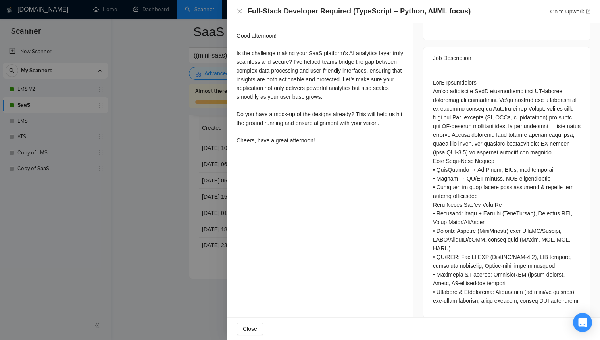
click at [183, 156] on div at bounding box center [300, 170] width 600 height 340
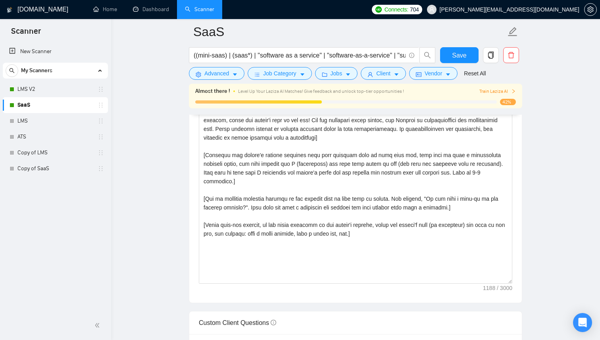
scroll to position [873, 0]
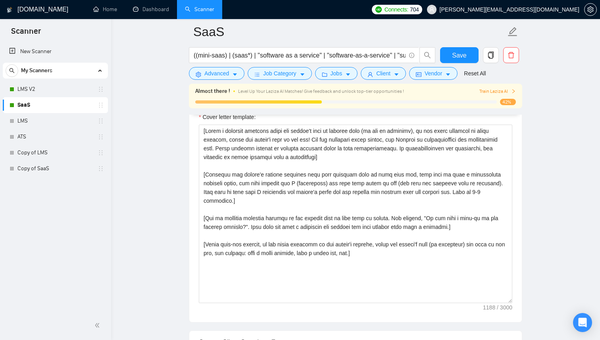
click at [148, 21] on main "SaaS ((mini-saas) | (saas*) | "software as a service" | "software-as-a-service"…" at bounding box center [355, 254] width 463 height 2191
click at [148, 10] on link "Dashboard" at bounding box center [151, 9] width 36 height 7
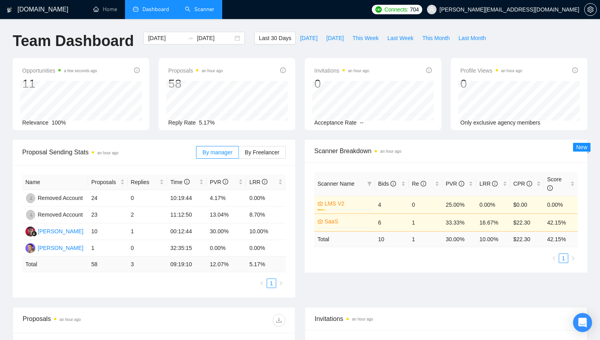
click at [191, 6] on link "Scanner" at bounding box center [199, 9] width 29 height 7
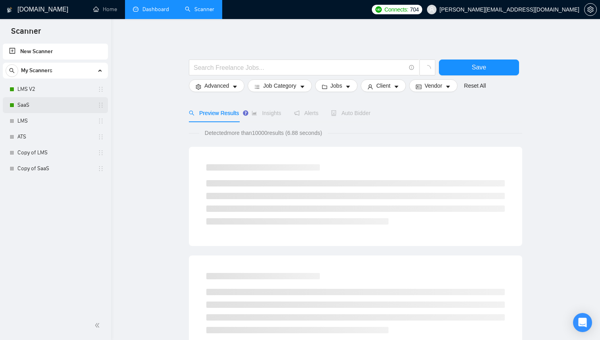
click at [46, 105] on link "SaaS" at bounding box center [54, 105] width 75 height 16
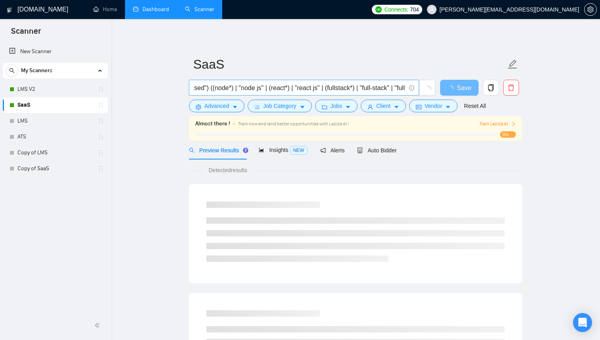
scroll to position [0, 275]
click at [261, 89] on input "((mini-saas) | (saas*) | "software as a service" | "software-as-a-service" | "s…" at bounding box center [300, 88] width 212 height 10
click at [67, 52] on link "New Scanner" at bounding box center [55, 52] width 92 height 16
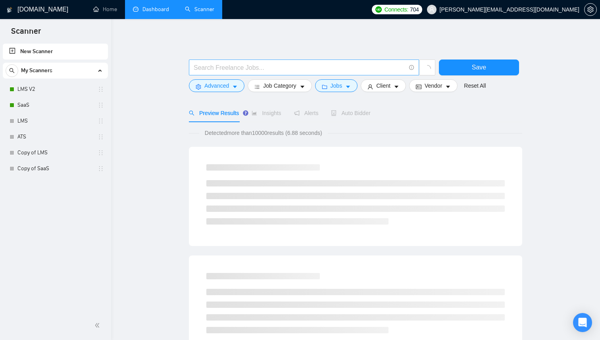
click at [226, 66] on input "text" at bounding box center [300, 68] width 212 height 10
paste input "((node*) | "node js" | (react*) | "react js" | (fullstack*) | "full-stack" | "f…"
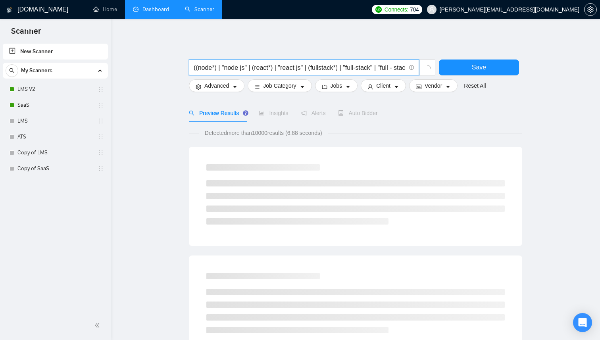
click at [277, 69] on input "((node*) | "node js" | (react*) | "react js" | (fullstack*) | "full-stack" | "f…" at bounding box center [300, 68] width 212 height 10
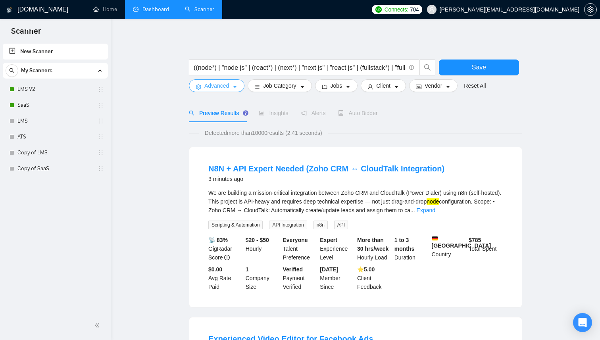
click at [239, 89] on button "Advanced" at bounding box center [217, 85] width 56 height 13
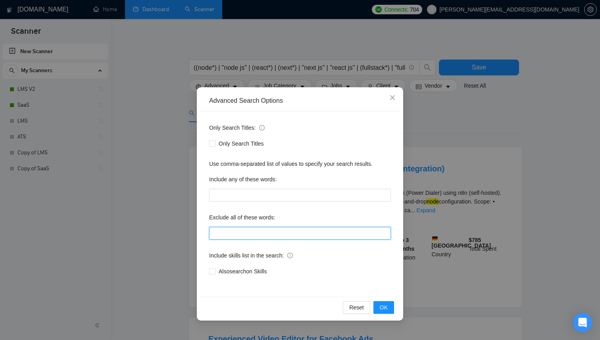
click at [247, 228] on input "text" at bounding box center [300, 233] width 182 height 13
paste input ""Wrong Technologies", "No code", "Mobile", "No Agency", "Hiring", "Misc", "Wron…"
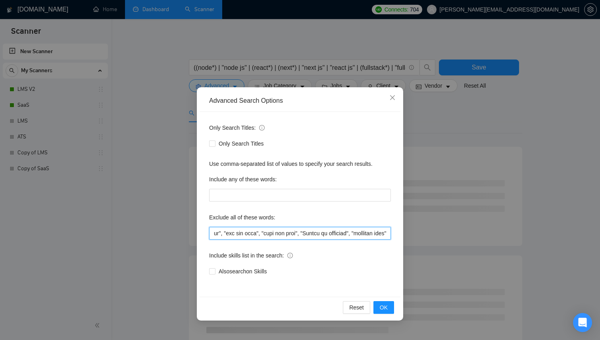
click at [306, 230] on input "text" at bounding box center [300, 233] width 182 height 13
click at [386, 309] on span "OK" at bounding box center [384, 307] width 8 height 9
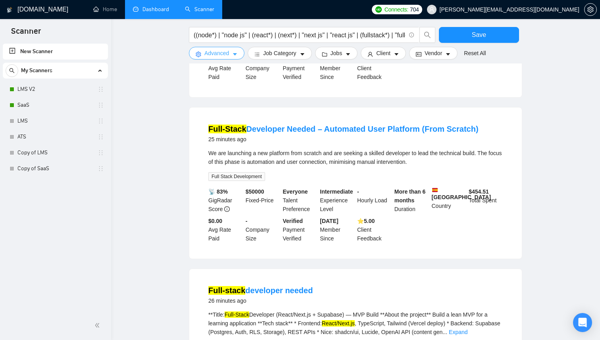
scroll to position [0, 0]
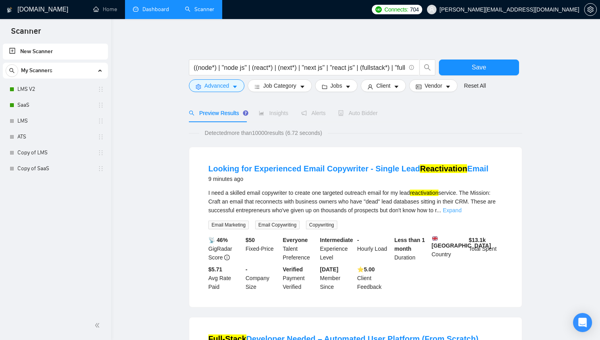
click at [461, 209] on link "Expand" at bounding box center [452, 210] width 19 height 6
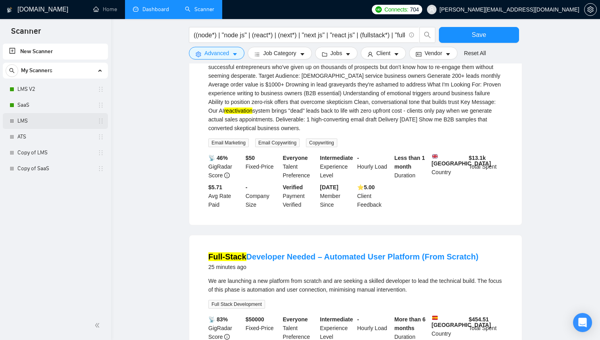
scroll to position [118, 0]
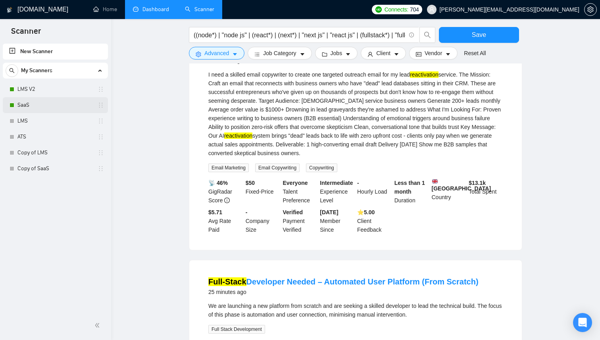
click at [63, 104] on link "SaaS" at bounding box center [54, 105] width 75 height 16
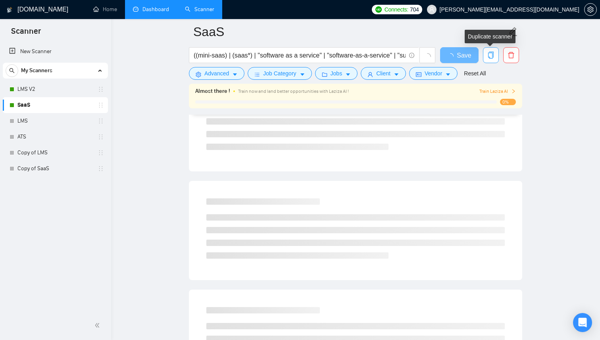
click at [493, 58] on icon "copy" at bounding box center [490, 55] width 7 height 7
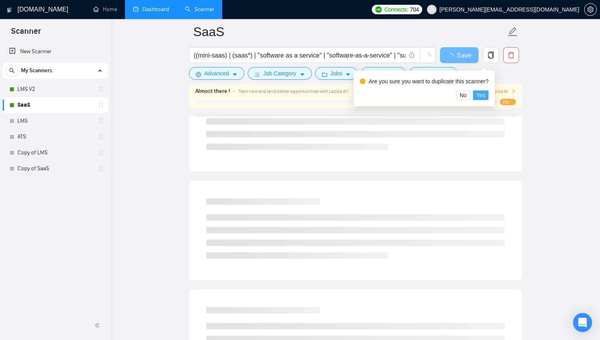
click at [484, 92] on span "Yes" at bounding box center [480, 95] width 9 height 9
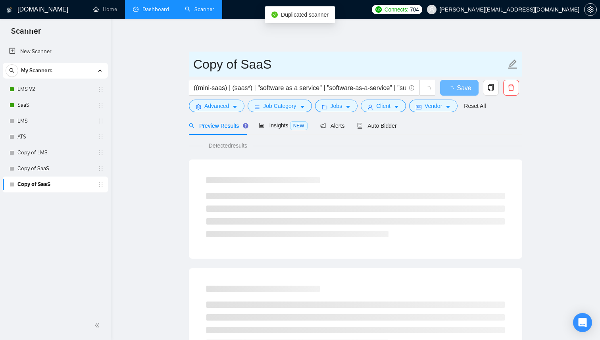
click at [222, 72] on input "Copy of SaaS" at bounding box center [349, 64] width 313 height 20
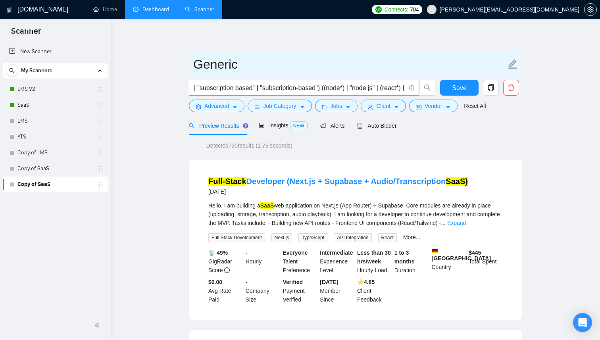
scroll to position [0, 200]
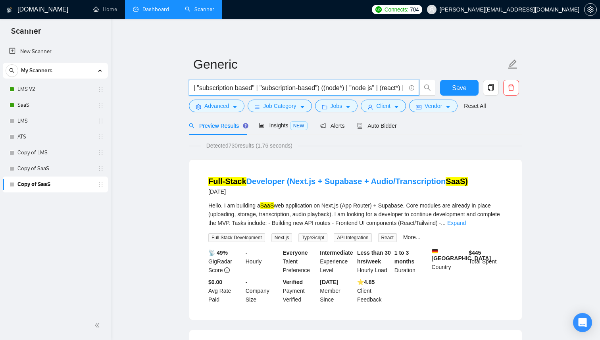
click at [336, 90] on input "((mini-saas) | (saas*) | "software as a service" | "software-as-a-service" | "s…" at bounding box center [300, 88] width 212 height 10
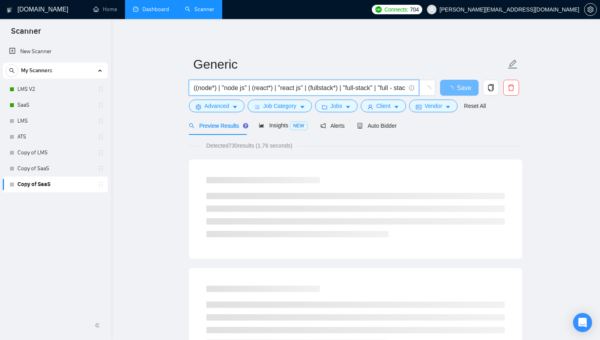
click at [311, 88] on input "((node*) | "node js" | (react*) | "react js" | (fullstack*) | "full-stack" | "f…" at bounding box center [300, 88] width 212 height 10
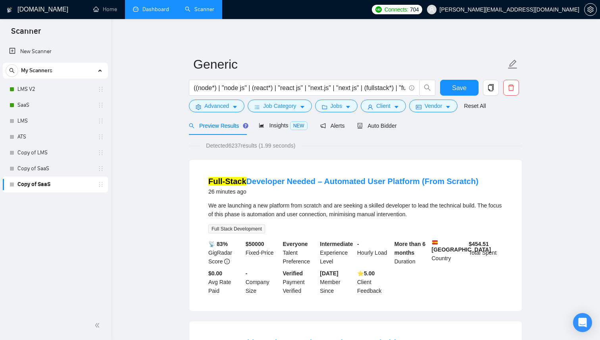
click at [458, 86] on span "Save" at bounding box center [459, 88] width 14 height 10
click at [268, 127] on span "Insights NEW" at bounding box center [283, 125] width 48 height 6
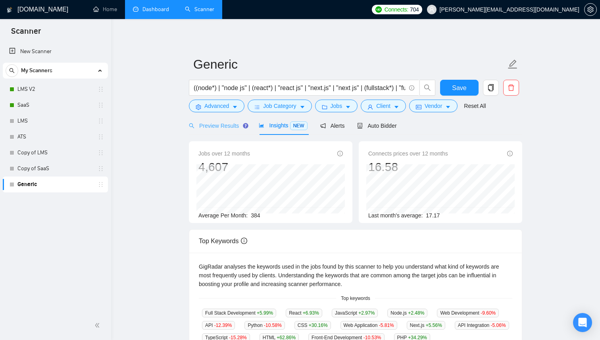
click at [229, 130] on div "Preview Results" at bounding box center [217, 125] width 57 height 19
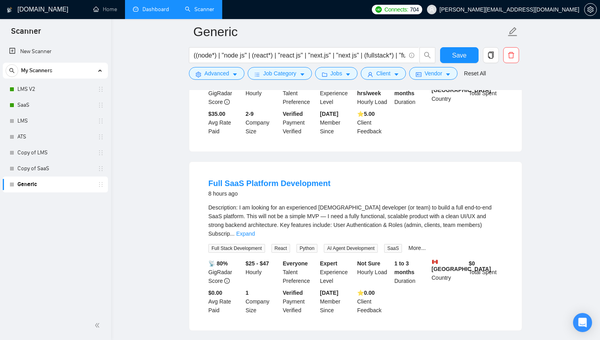
scroll to position [579, 0]
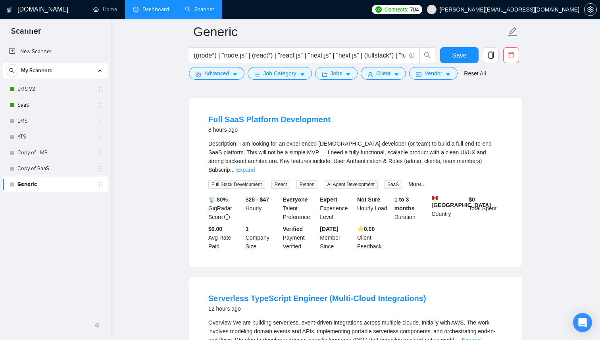
click at [255, 167] on link "Expand" at bounding box center [245, 170] width 19 height 6
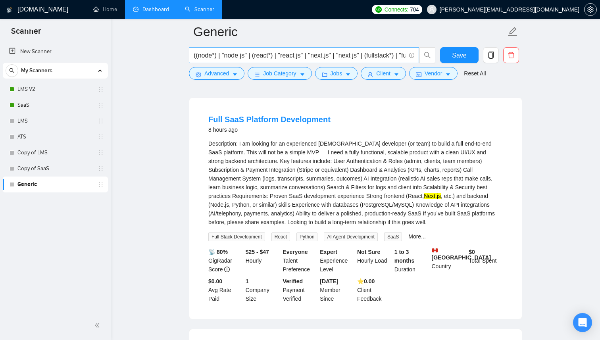
click at [257, 55] on input "((node*) | "node js" | (react*) | "react js" | "next.js" | "next js" | (fullsta…" at bounding box center [300, 55] width 212 height 10
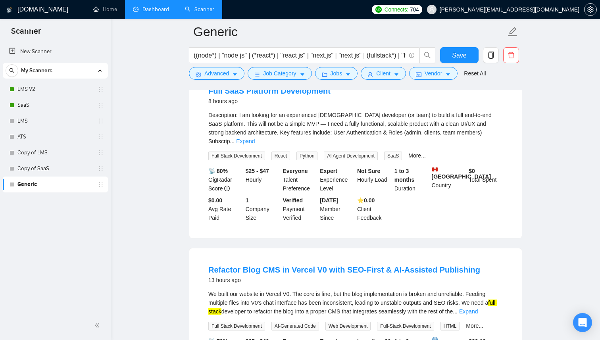
scroll to position [598, 0]
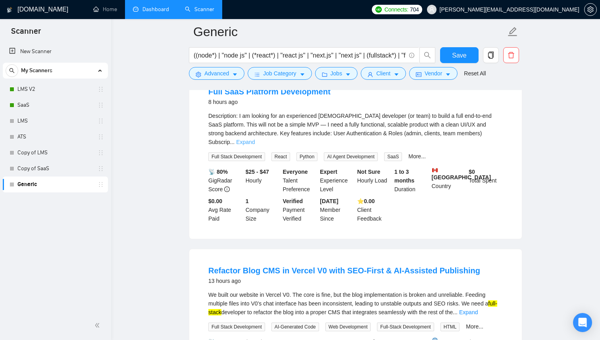
click at [255, 145] on link "Expand" at bounding box center [245, 142] width 19 height 6
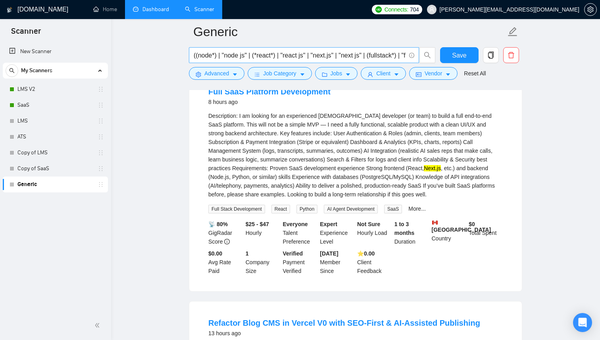
click at [260, 55] on input "((node*) | "node js" | (*react*) | "react js" | "next.js" | "next js" | (fullst…" at bounding box center [300, 55] width 212 height 10
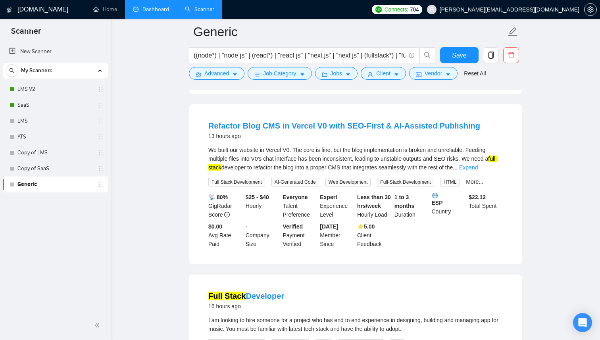
scroll to position [936, 0]
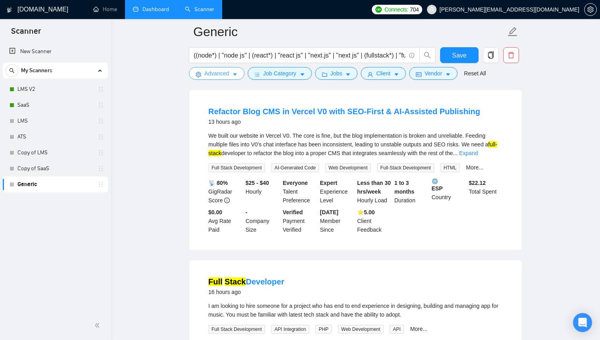
click at [237, 76] on icon "caret-down" at bounding box center [235, 75] width 6 height 6
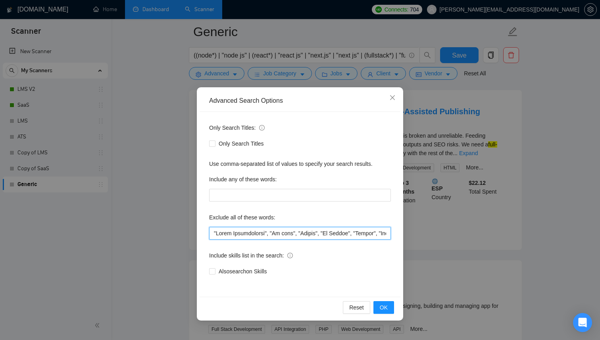
click at [281, 228] on input "text" at bounding box center [300, 233] width 182 height 13
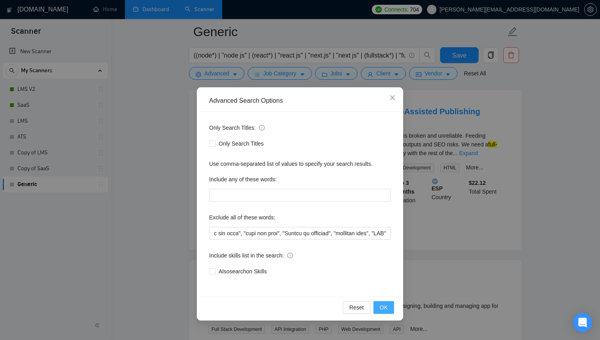
click at [390, 308] on button "OK" at bounding box center [383, 307] width 21 height 13
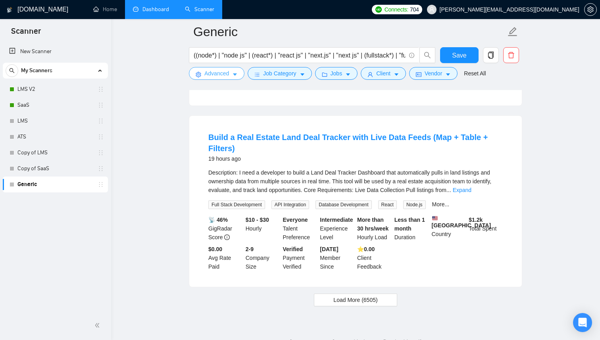
scroll to position [1617, 0]
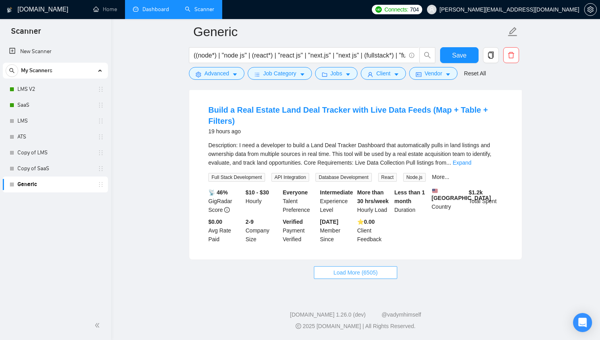
click at [374, 276] on span "Load More (6505)" at bounding box center [355, 272] width 44 height 9
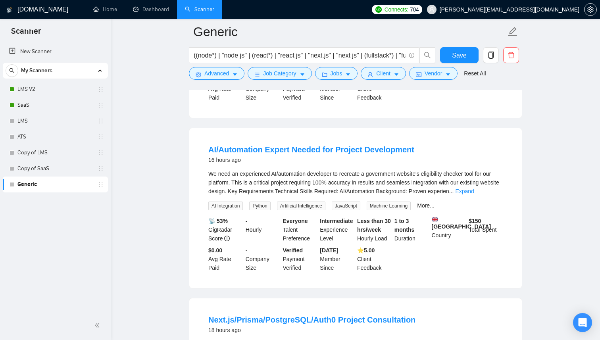
scroll to position [1076, 0]
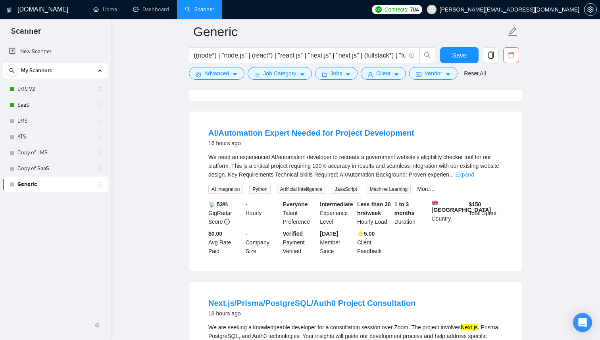
click at [474, 171] on link "Expand" at bounding box center [464, 174] width 19 height 6
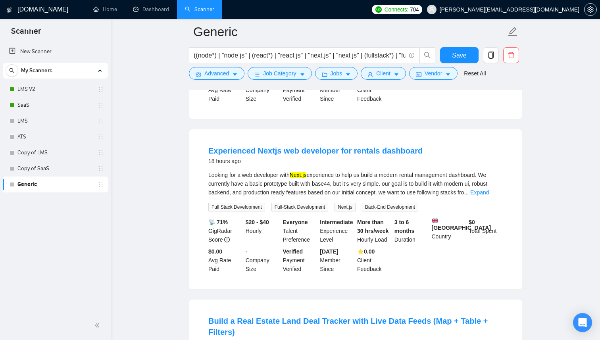
scroll to position [1542, 0]
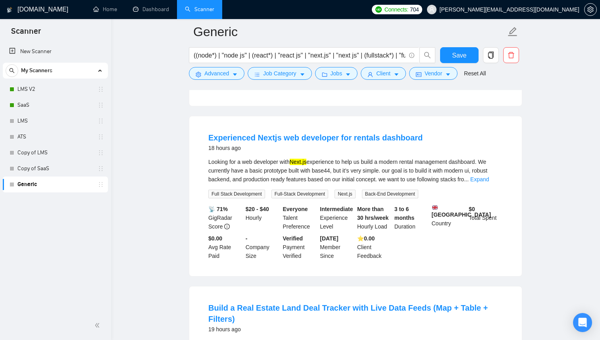
click at [489, 184] on div "Looking for a web developer with Next.js experience to help us build a modern r…" at bounding box center [355, 170] width 294 height 26
click at [486, 193] on div "Looking for a web developer with Next.js experience to help us build a modern r…" at bounding box center [355, 177] width 294 height 41
click at [489, 182] on link "Expand" at bounding box center [479, 179] width 19 height 6
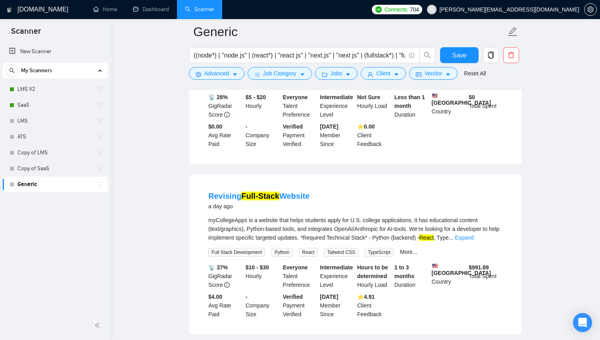
scroll to position [2061, 0]
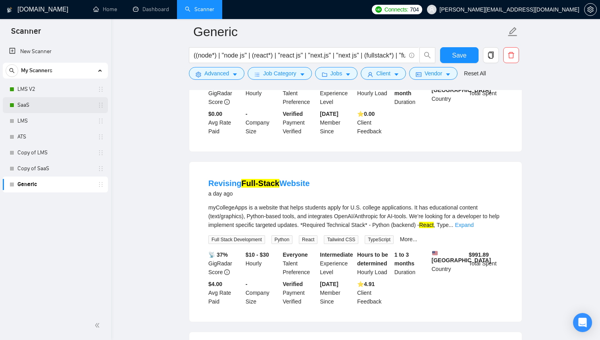
click at [70, 109] on link "SaaS" at bounding box center [54, 105] width 75 height 16
click at [453, 52] on span "Save" at bounding box center [459, 55] width 14 height 10
click at [24, 101] on link "SaaS" at bounding box center [54, 105] width 75 height 16
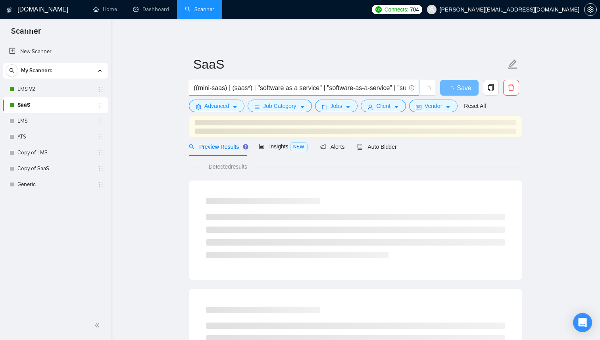
click at [290, 89] on input "((mini-saas) | (saas*) | "software as a service" | "software-as-a-service" | "s…" at bounding box center [300, 88] width 212 height 10
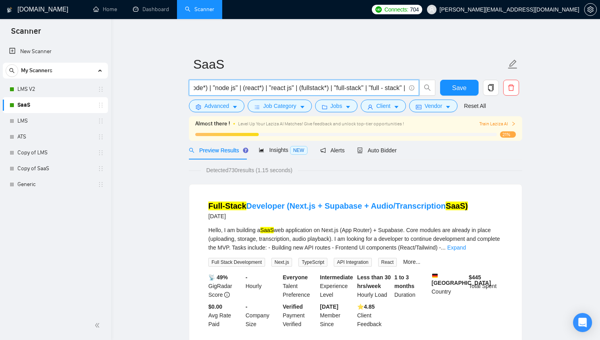
scroll to position [0, 339]
click at [316, 88] on input "((mini-saas) | (saas*) | "software as a service" | "software-as-a-service" | "s…" at bounding box center [300, 88] width 212 height 10
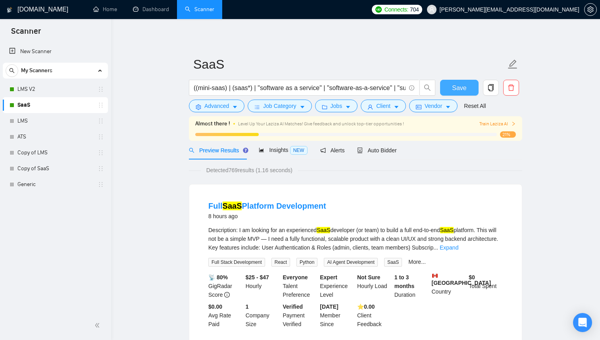
click at [451, 89] on button "Save" at bounding box center [459, 88] width 38 height 16
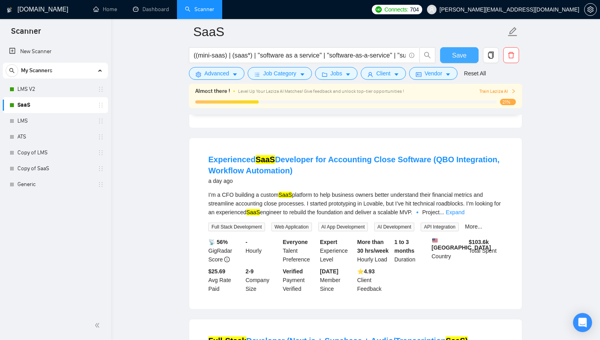
scroll to position [230, 0]
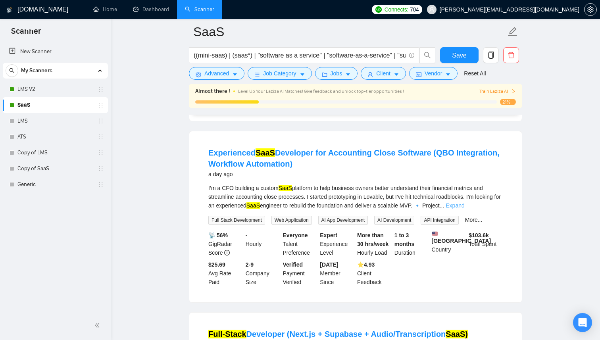
click at [464, 206] on link "Expand" at bounding box center [454, 205] width 19 height 6
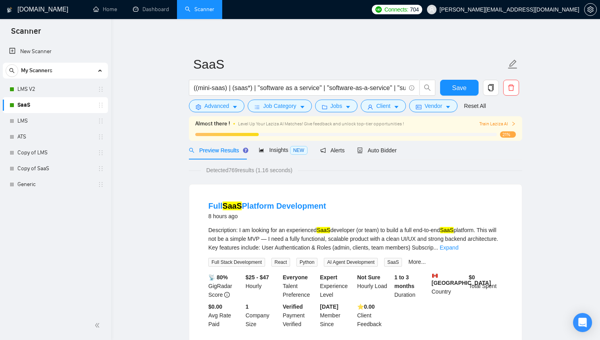
scroll to position [64, 0]
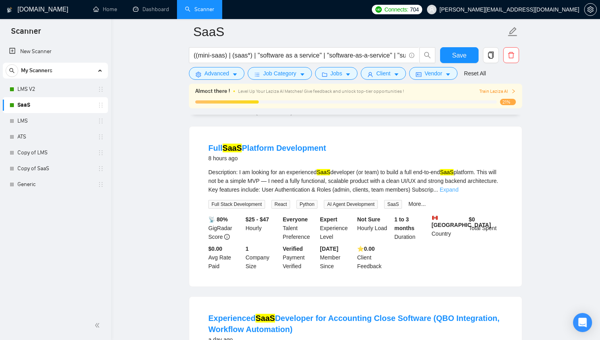
click at [458, 190] on link "Expand" at bounding box center [448, 189] width 19 height 6
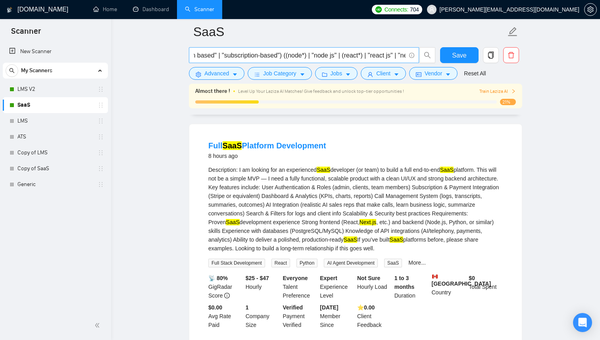
scroll to position [0, 272]
click at [345, 56] on input "((mini-saas) | (saas*) | "software as a service" | "software-as-a-service" | "s…" at bounding box center [300, 55] width 212 height 10
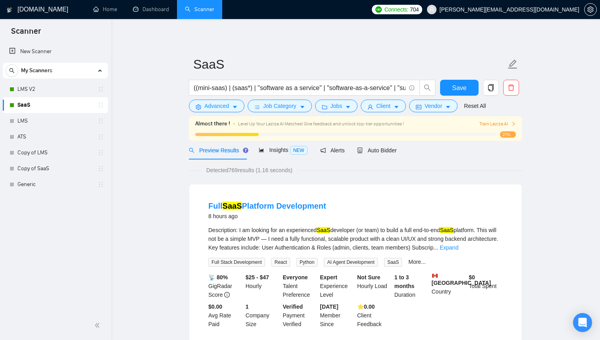
scroll to position [44, 0]
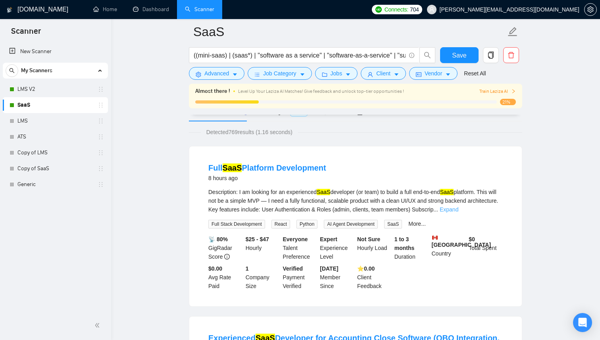
click at [458, 207] on link "Expand" at bounding box center [448, 209] width 19 height 6
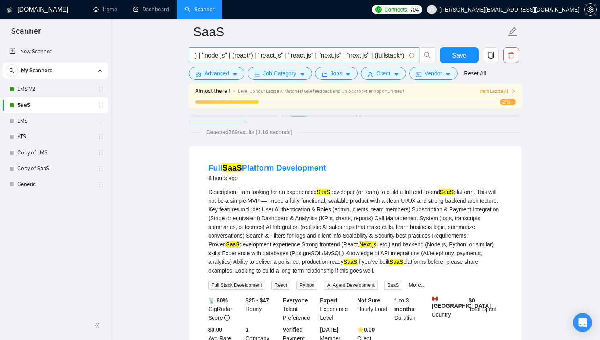
scroll to position [0, 305]
click at [314, 55] on input "((mini-saas) | (saas*) | "software as a service" | "software-as-a-service" | "s…" at bounding box center [300, 55] width 212 height 10
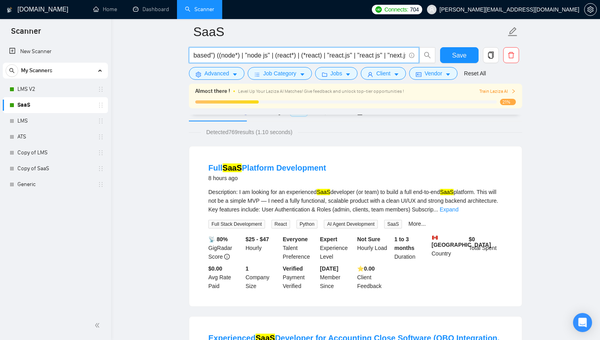
scroll to position [0, 0]
click at [494, 213] on div "Description: I am looking for an experienced [DEMOGRAPHIC_DATA] developer (or t…" at bounding box center [355, 201] width 294 height 26
click at [458, 210] on link "Expand" at bounding box center [448, 209] width 19 height 6
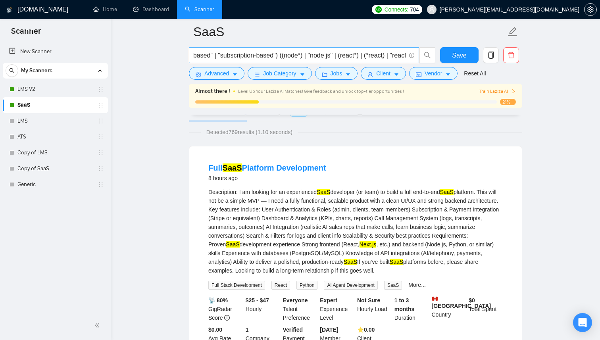
scroll to position [0, 265]
click at [299, 54] on input "((mini-saas) | (saas*) | "software as a service" | "software-as-a-service" | "s…" at bounding box center [300, 55] width 212 height 10
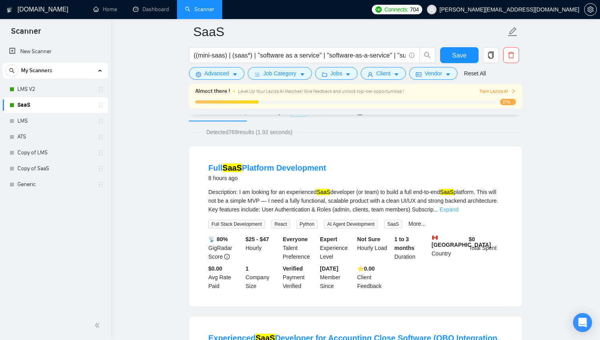
click at [458, 212] on link "Expand" at bounding box center [448, 209] width 19 height 6
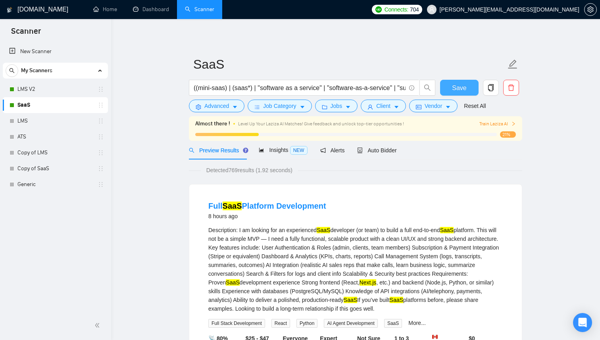
click at [454, 92] on span "Save" at bounding box center [459, 88] width 14 height 10
click at [42, 186] on link "Generic" at bounding box center [54, 184] width 75 height 16
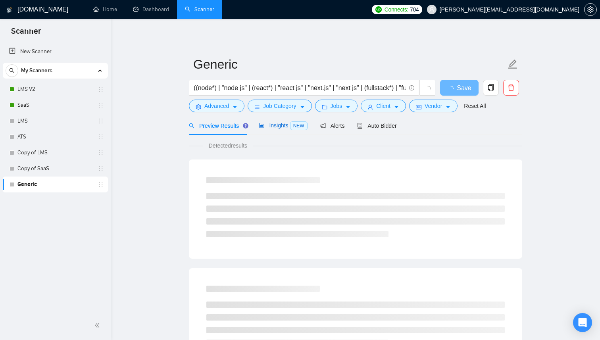
click at [266, 129] on div "Insights NEW" at bounding box center [283, 125] width 48 height 9
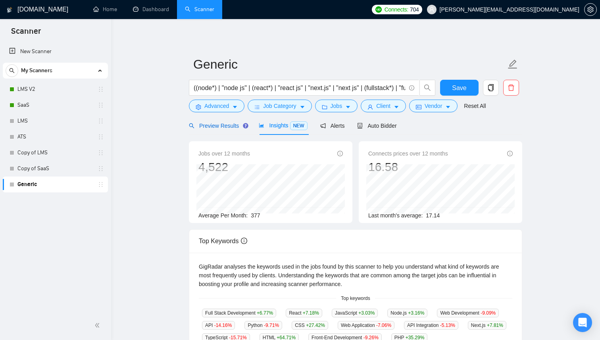
click at [221, 128] on span "Preview Results" at bounding box center [217, 126] width 57 height 6
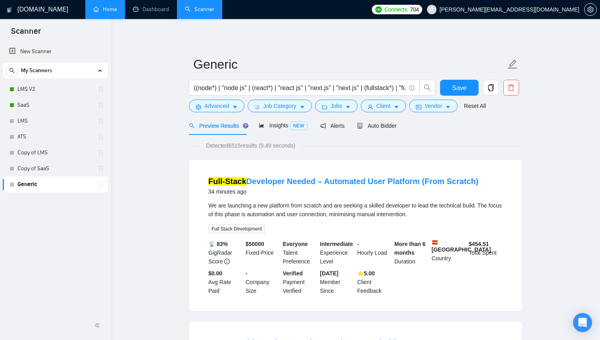
click at [117, 13] on link "Home" at bounding box center [105, 9] width 24 height 7
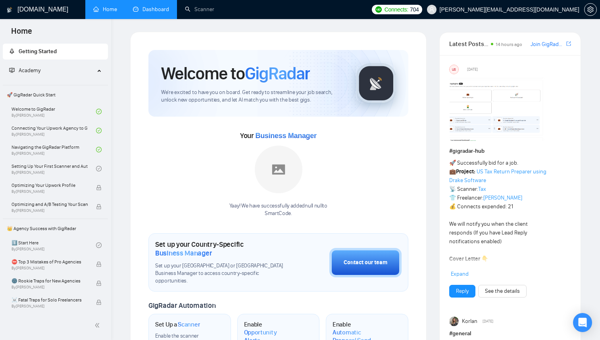
click at [151, 18] on li "Dashboard" at bounding box center [151, 9] width 52 height 19
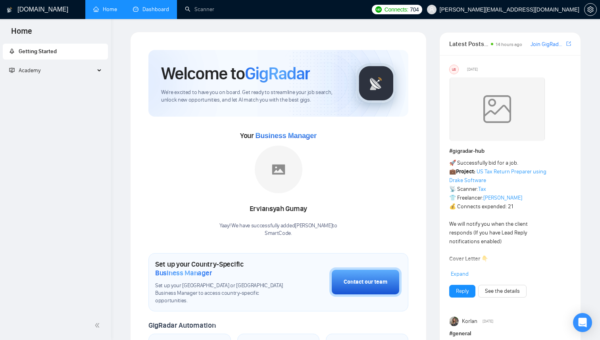
click at [153, 13] on link "Dashboard" at bounding box center [151, 9] width 36 height 7
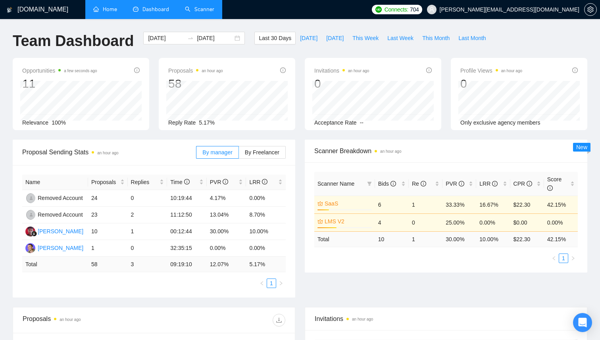
click at [201, 10] on link "Scanner" at bounding box center [199, 9] width 29 height 7
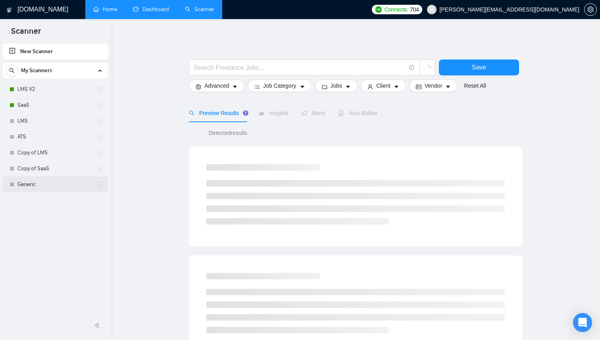
click at [33, 177] on link "Generic" at bounding box center [54, 184] width 75 height 16
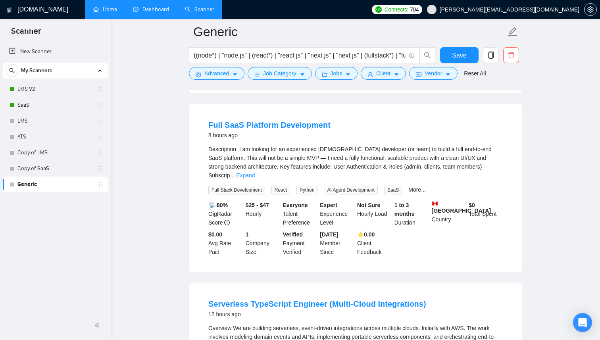
scroll to position [573, 0]
click at [255, 173] on link "Expand" at bounding box center [245, 176] width 19 height 6
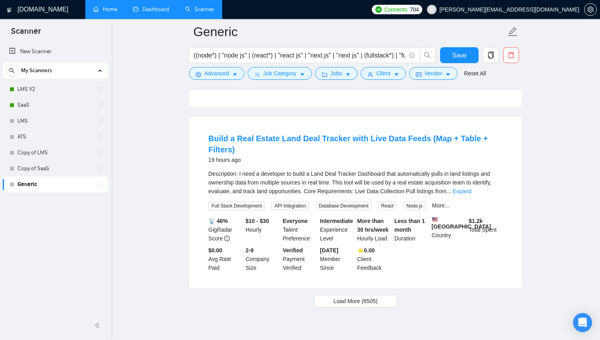
scroll to position [1648, 0]
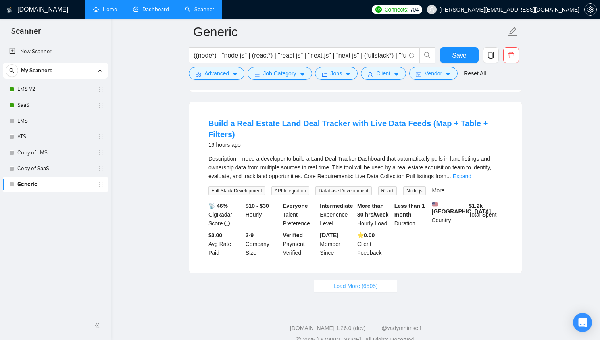
click at [372, 292] on button "Load More (6505)" at bounding box center [355, 286] width 83 height 13
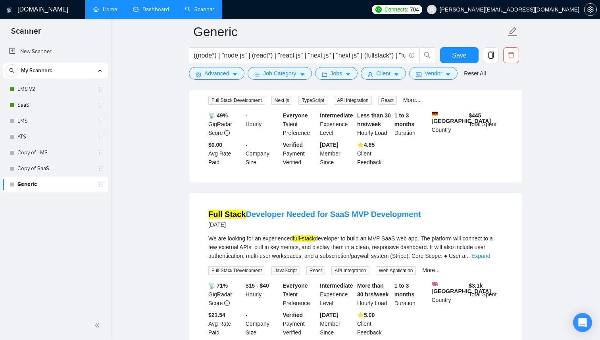
scroll to position [3392, 0]
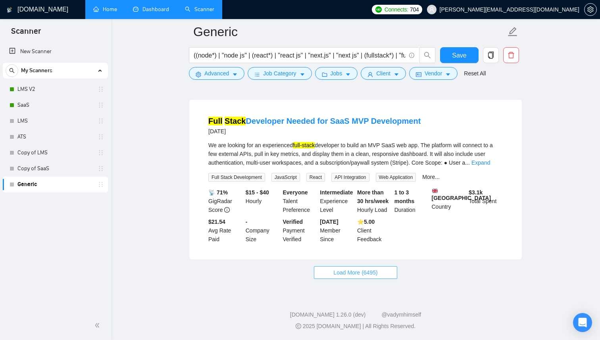
click at [331, 279] on button "Load More (6495)" at bounding box center [355, 272] width 83 height 13
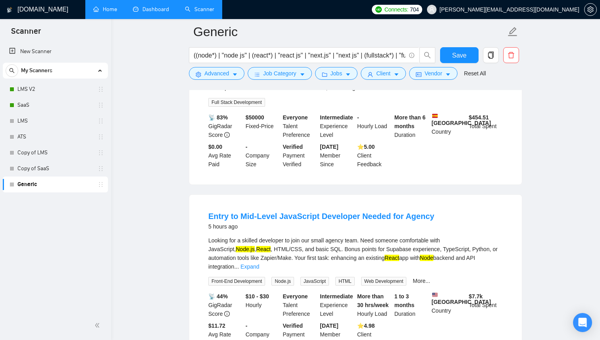
scroll to position [0, 0]
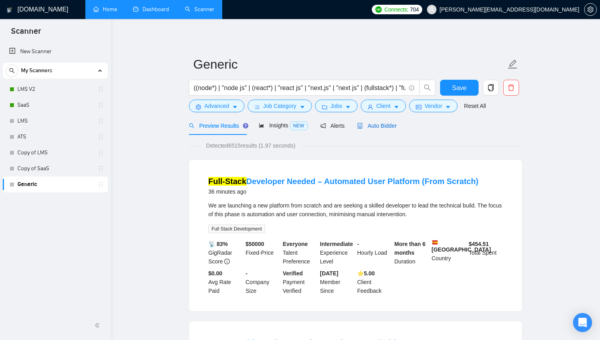
click at [383, 121] on div "Auto Bidder" at bounding box center [376, 125] width 39 height 9
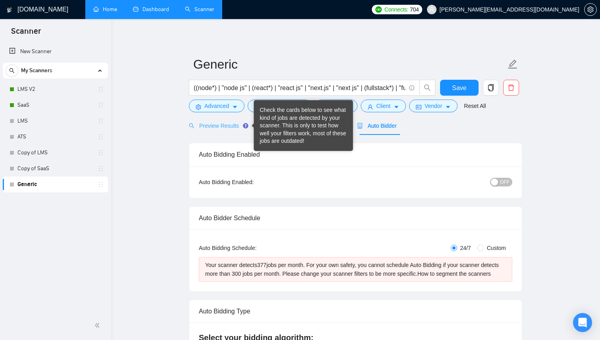
click at [233, 131] on div "Preview Results" at bounding box center [217, 125] width 57 height 19
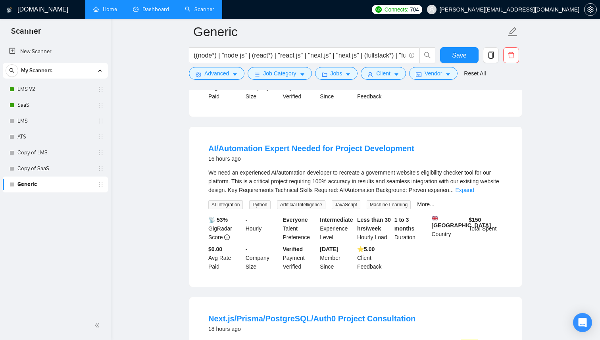
scroll to position [1102, 0]
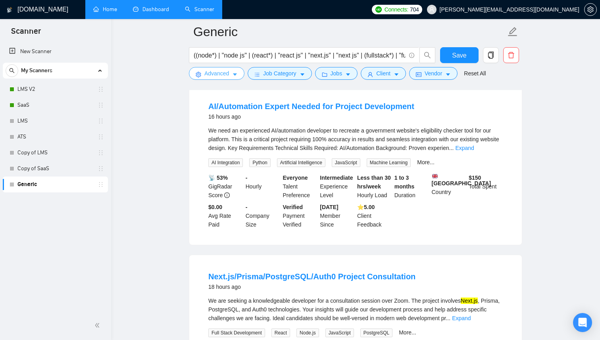
click at [234, 79] on button "Advanced" at bounding box center [217, 73] width 56 height 13
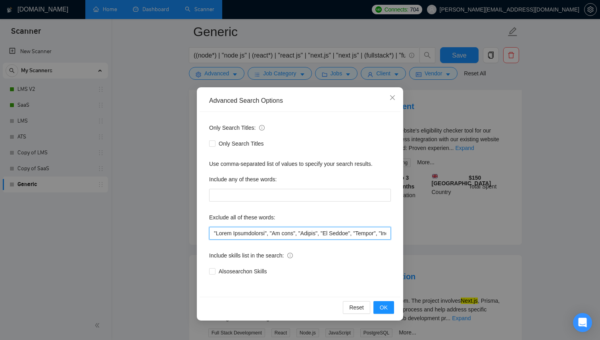
click at [274, 230] on input "text" at bounding box center [300, 233] width 182 height 13
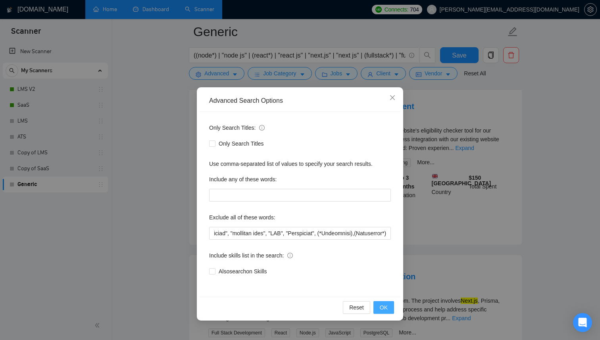
click at [380, 311] on span "OK" at bounding box center [384, 307] width 8 height 9
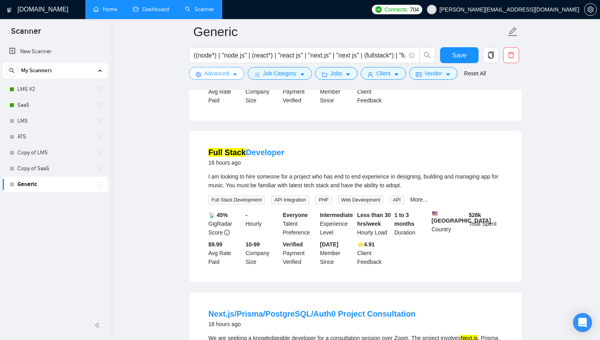
scroll to position [405, 0]
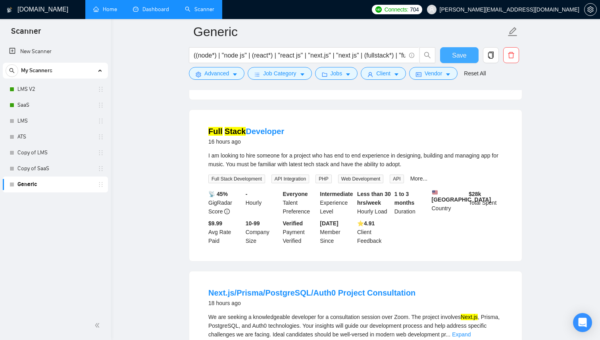
click at [465, 55] on span "Save" at bounding box center [459, 55] width 14 height 10
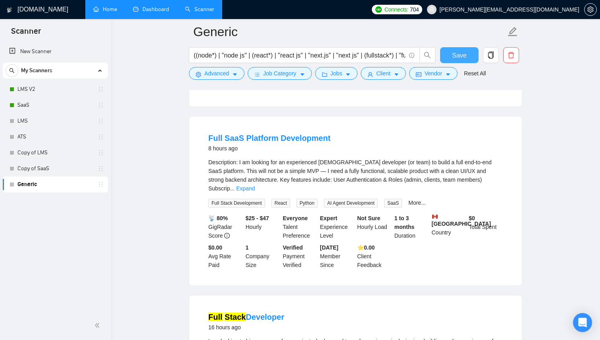
scroll to position [0, 0]
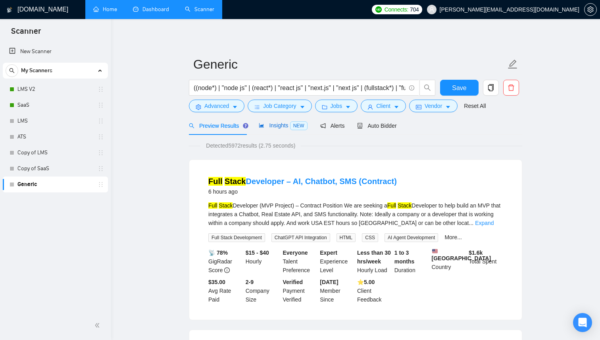
click at [278, 129] on div "Insights NEW" at bounding box center [283, 125] width 48 height 9
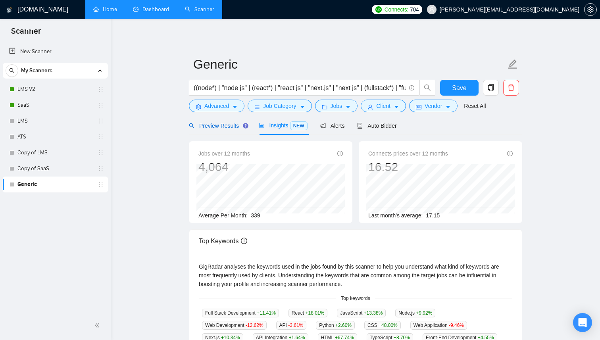
click at [232, 128] on span "Preview Results" at bounding box center [217, 126] width 57 height 6
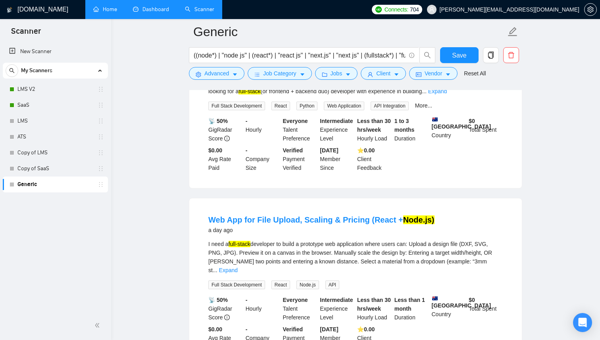
scroll to position [1620, 0]
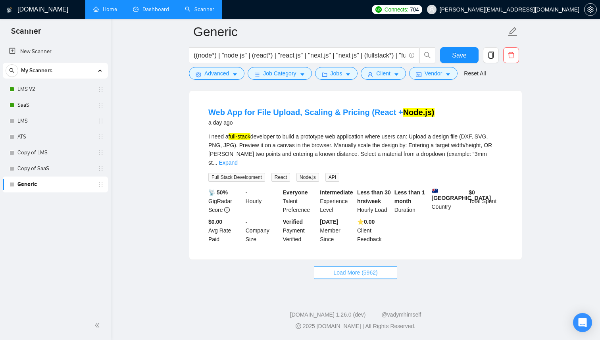
click at [386, 275] on button "Load More (5962)" at bounding box center [355, 272] width 83 height 13
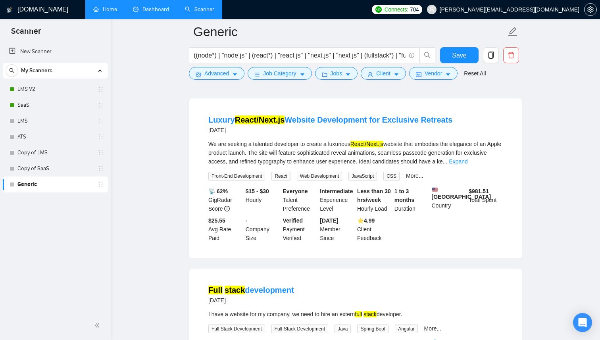
scroll to position [2474, 0]
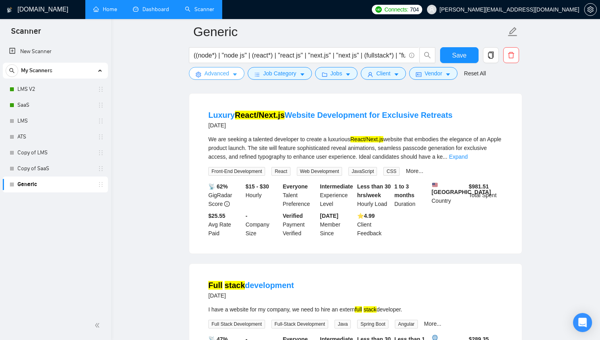
click at [236, 76] on icon "caret-down" at bounding box center [235, 75] width 6 height 6
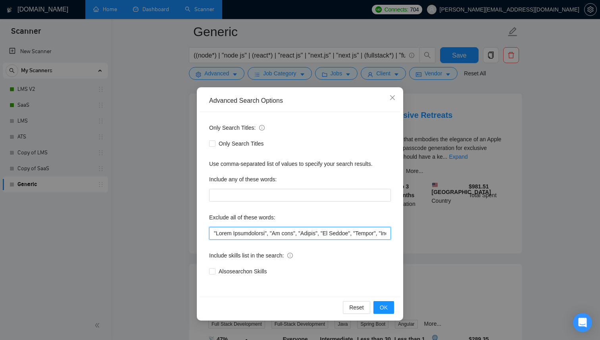
click at [255, 236] on input "text" at bounding box center [300, 233] width 182 height 13
type input ""Wrong Technologies", "No code", "Mobile", "No Agency", "Hiring", "Misc", "Wron…"
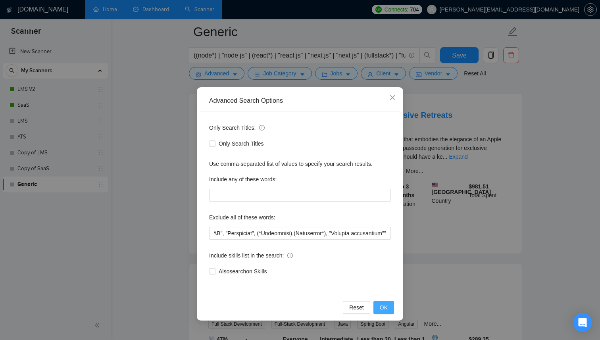
scroll to position [0, 0]
click at [381, 308] on span "OK" at bounding box center [384, 307] width 8 height 9
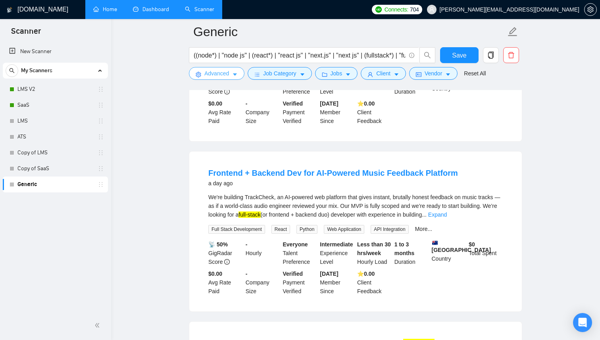
scroll to position [1620, 0]
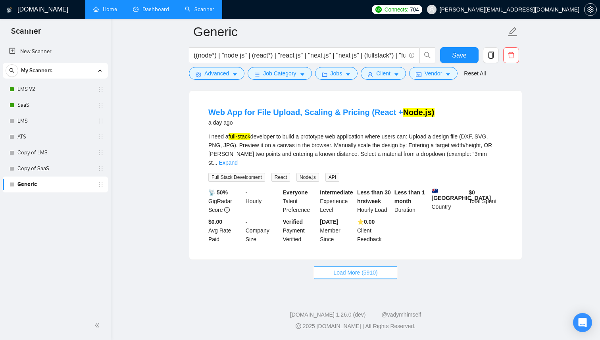
click at [380, 268] on button "Load More (5910)" at bounding box center [355, 272] width 83 height 13
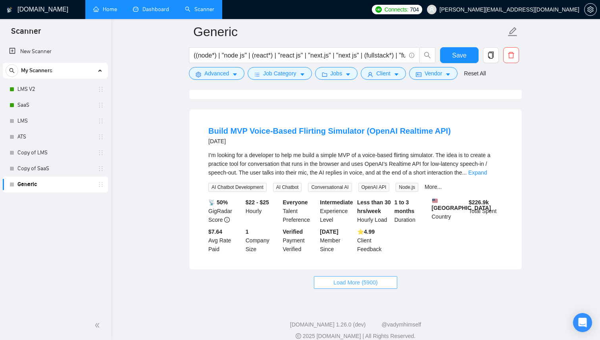
scroll to position [3307, 0]
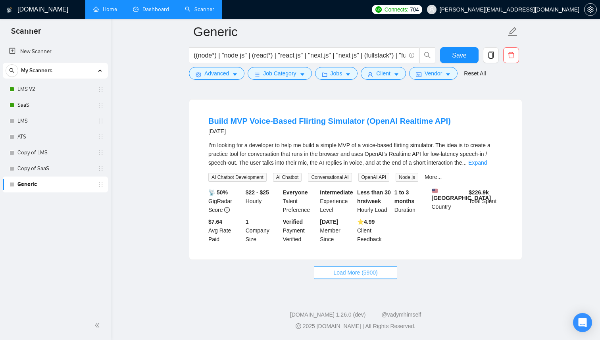
click at [331, 279] on button "Load More (5900)" at bounding box center [355, 272] width 83 height 13
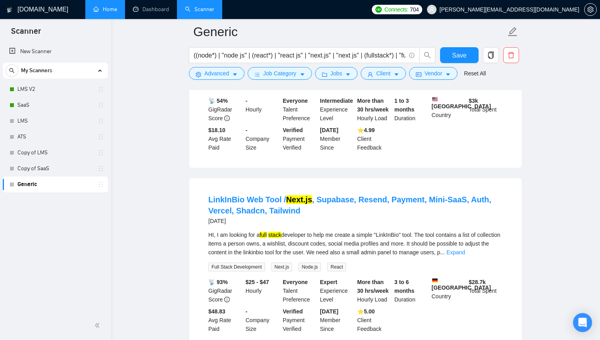
scroll to position [5046, 0]
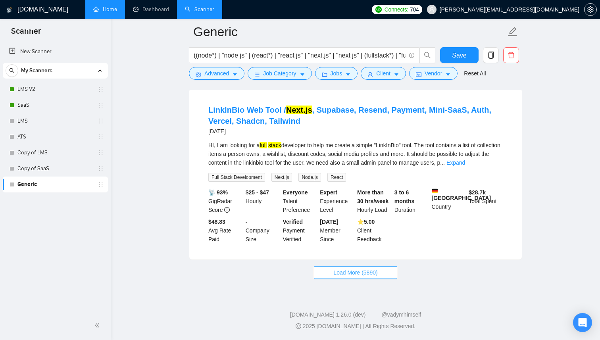
click at [356, 277] on span "Load More (5890)" at bounding box center [355, 272] width 44 height 9
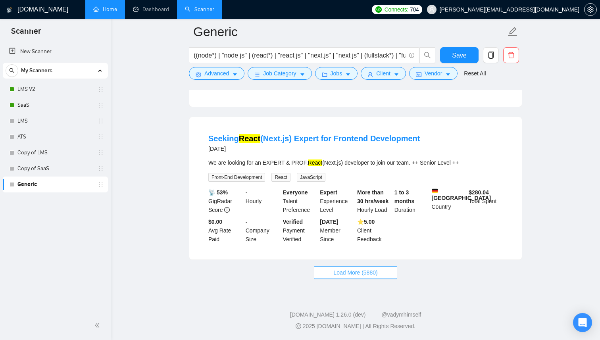
scroll to position [6817, 0]
click at [383, 275] on button "Load More (5880)" at bounding box center [355, 272] width 83 height 13
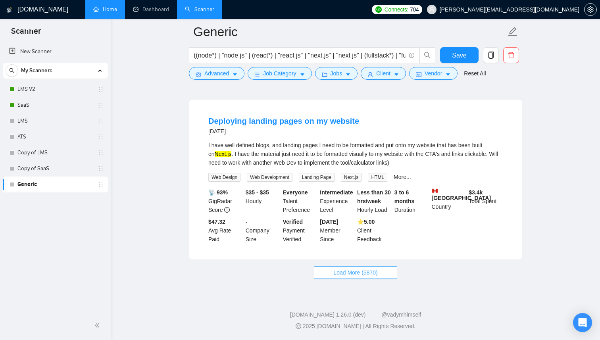
scroll to position [8529, 0]
click at [339, 277] on span "Load More (5870)" at bounding box center [355, 272] width 44 height 9
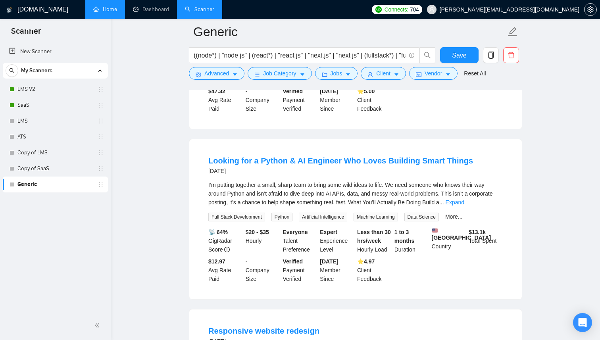
scroll to position [8615, 0]
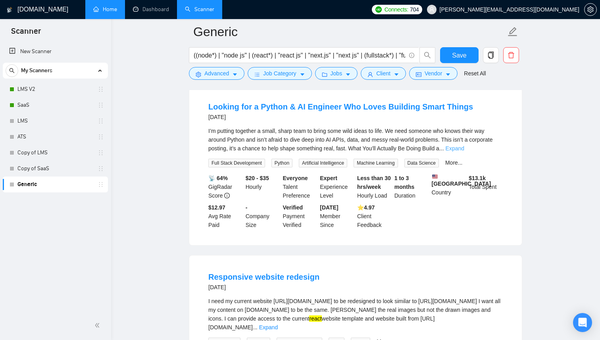
click at [464, 151] on link "Expand" at bounding box center [454, 148] width 19 height 6
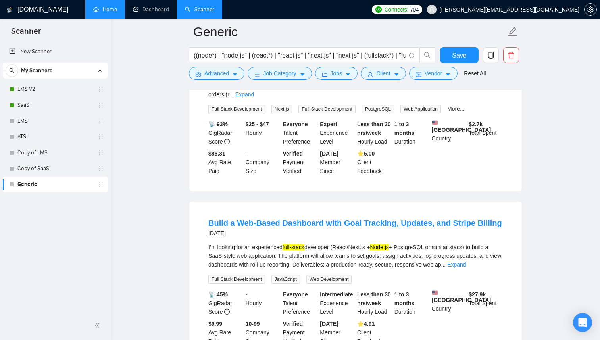
scroll to position [9864, 0]
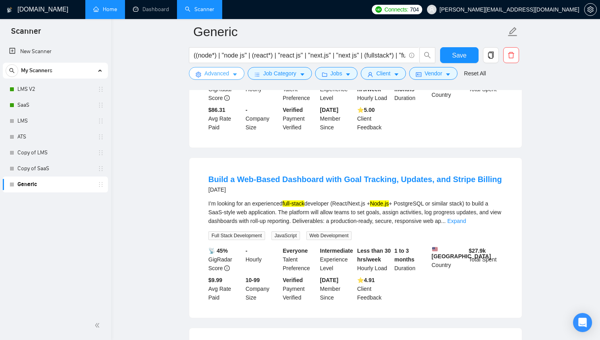
click at [233, 73] on icon "caret-down" at bounding box center [235, 75] width 6 height 6
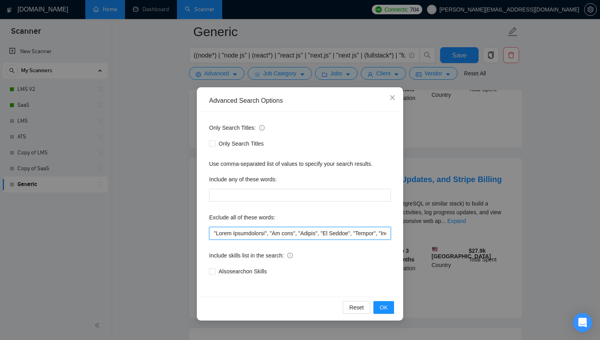
click at [289, 234] on input "text" at bounding box center [300, 233] width 182 height 13
paste input ""Landing Page", "Simulator", "RFID", "Health care", "help integrate", "revamp",…"
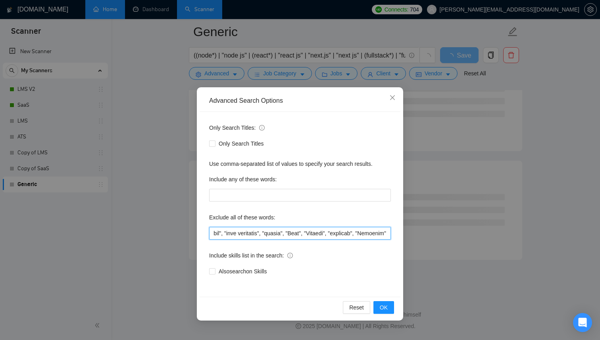
scroll to position [0, 9966]
type input ""Wrong Technologies", "No code", "Mobile", "No Agency", "Hiring", "Misc", "Wron…"
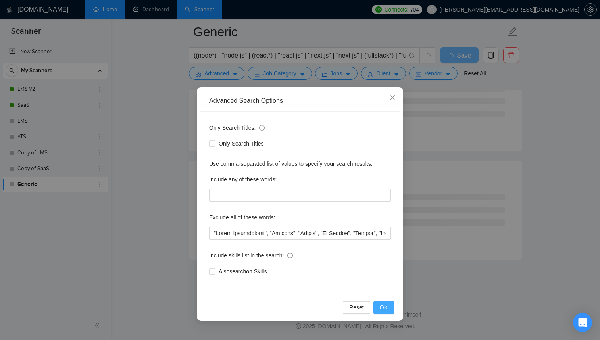
click at [390, 307] on button "OK" at bounding box center [383, 307] width 21 height 13
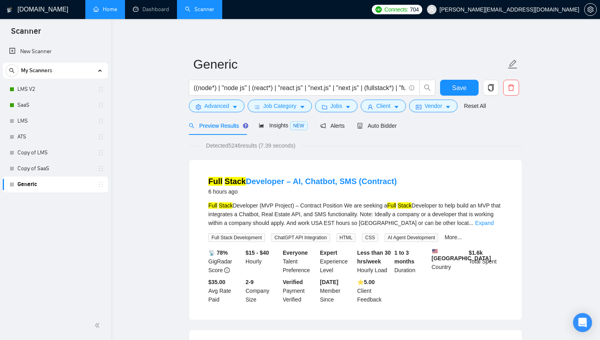
click at [280, 130] on div "Insights NEW" at bounding box center [283, 125] width 48 height 9
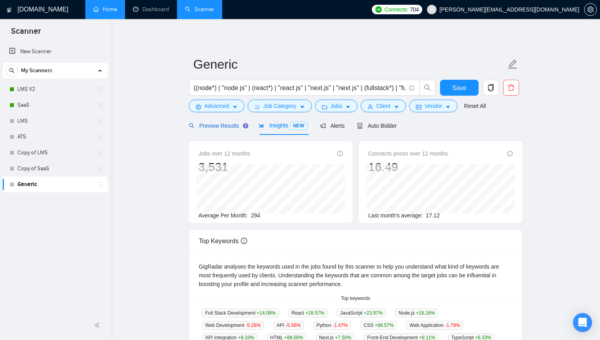
click at [215, 125] on span "Preview Results" at bounding box center [217, 126] width 57 height 6
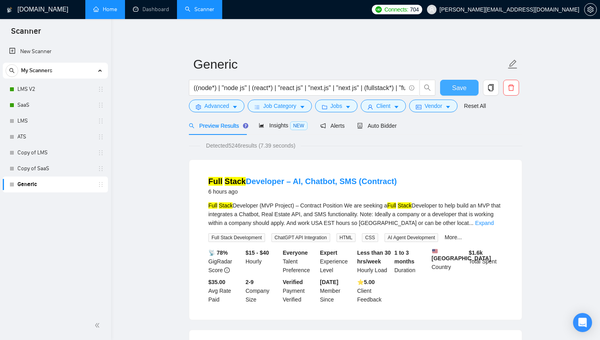
click at [470, 86] on button "Save" at bounding box center [459, 88] width 38 height 16
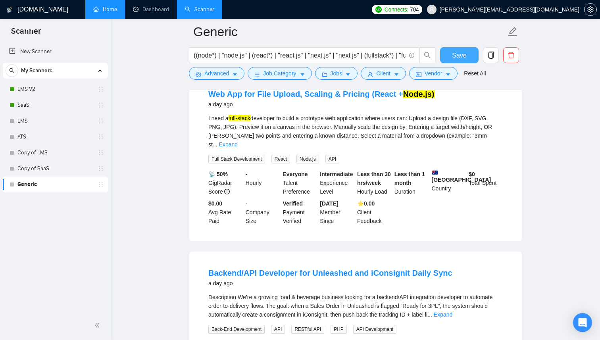
scroll to position [1561, 0]
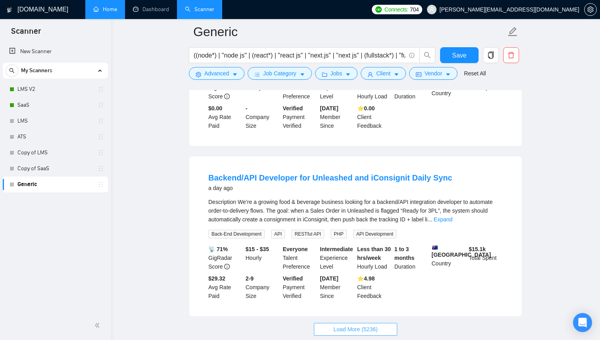
click at [361, 328] on span "Load More (5236)" at bounding box center [355, 329] width 44 height 9
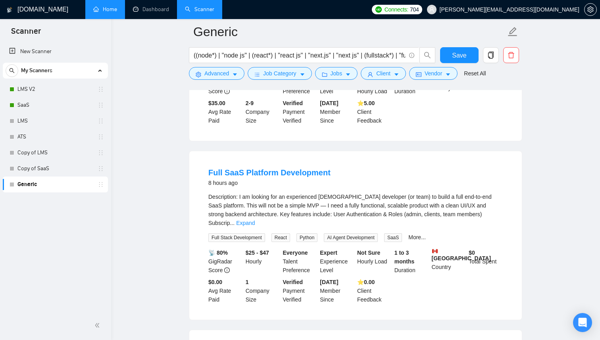
scroll to position [0, 0]
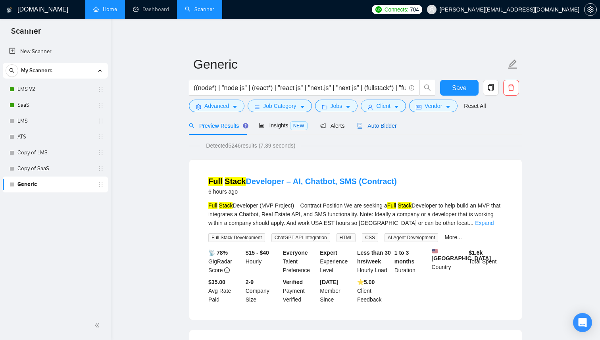
click at [373, 125] on span "Auto Bidder" at bounding box center [376, 126] width 39 height 6
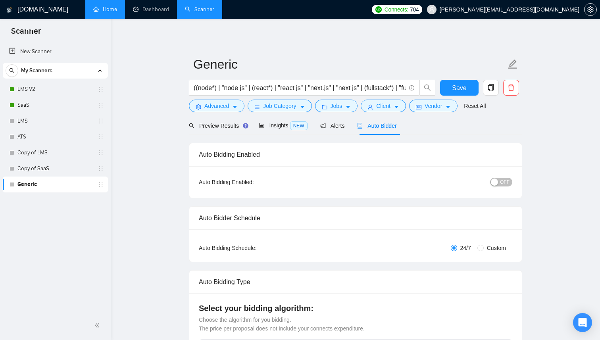
click at [503, 179] on span "OFF" at bounding box center [505, 182] width 10 height 9
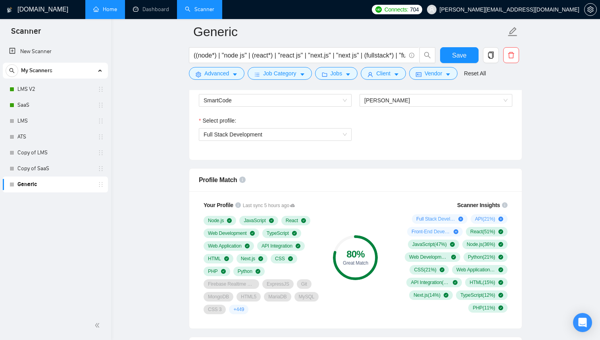
scroll to position [543, 0]
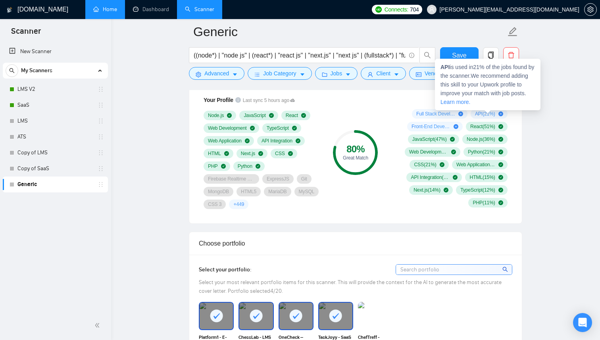
click at [500, 113] on icon "plus-circle" at bounding box center [500, 113] width 5 height 5
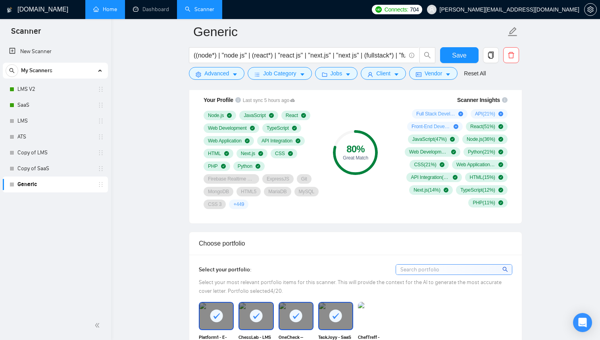
scroll to position [669, 0]
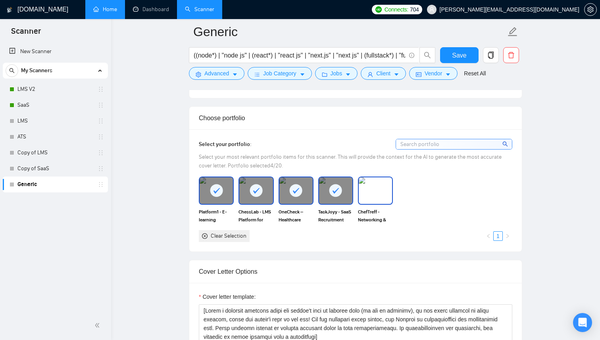
click at [382, 197] on img at bounding box center [375, 190] width 33 height 26
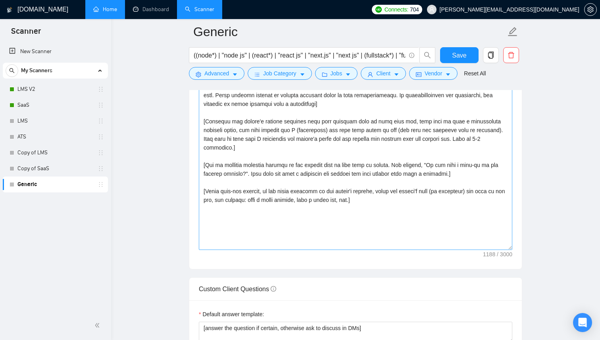
scroll to position [855, 0]
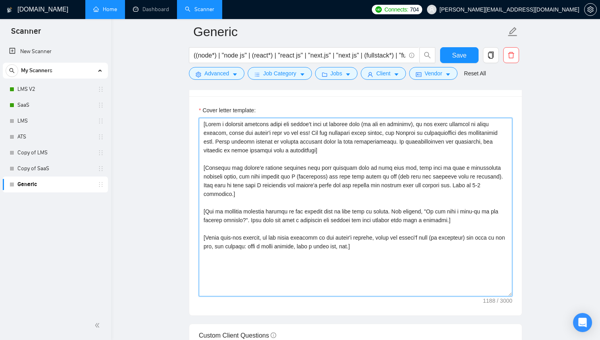
click at [344, 155] on textarea "Cover letter template:" at bounding box center [355, 207] width 313 height 178
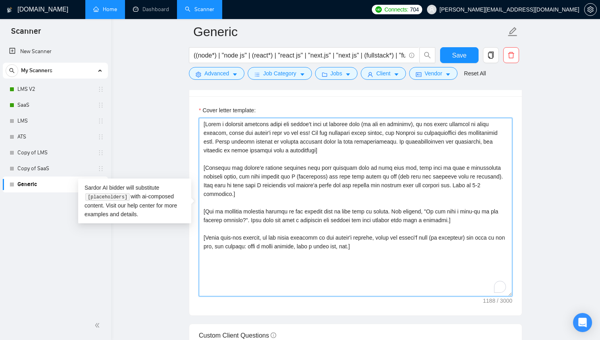
paste textarea "Hi, [use the client’s name if it’s mentioned in the description, if none or com…"
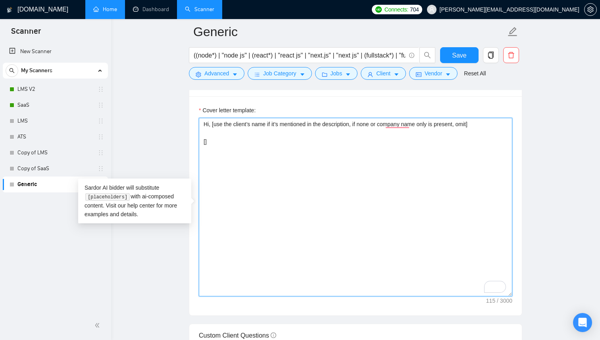
click at [253, 123] on textarea "Hi, [use the client’s name if it’s mentioned in the description, if none or com…" at bounding box center [355, 207] width 313 height 178
paste textarea "[if the job description and any portfolio piece(s) match perfectly, immediately…"
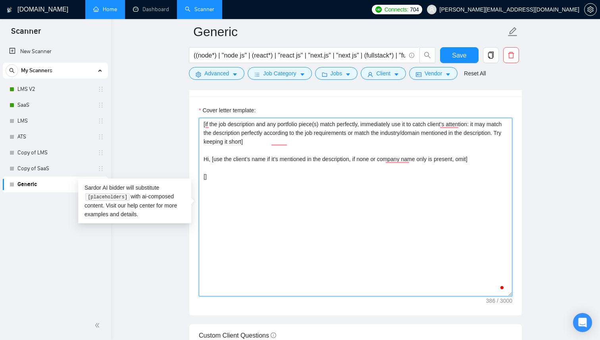
click at [218, 174] on textarea "[if the job description and any portfolio piece(s) match perfectly, immediately…" at bounding box center [355, 207] width 313 height 178
paste textarea "[Provide portfolio pieces as: link - brief description (1-4 sentences)]"
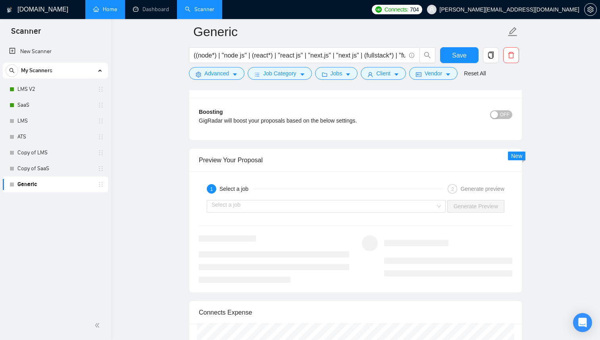
scroll to position [1451, 0]
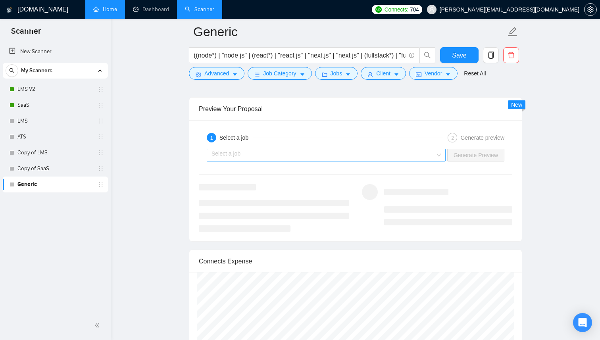
click at [352, 157] on input "search" at bounding box center [323, 155] width 224 height 12
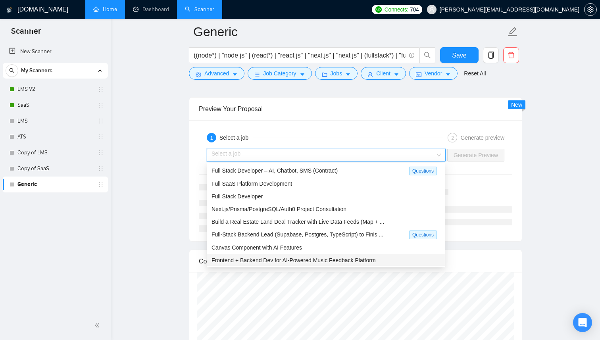
click at [282, 264] on div "Frontend + Backend Dev for AI-Powered Music Feedback Platform" at bounding box center [325, 260] width 228 height 9
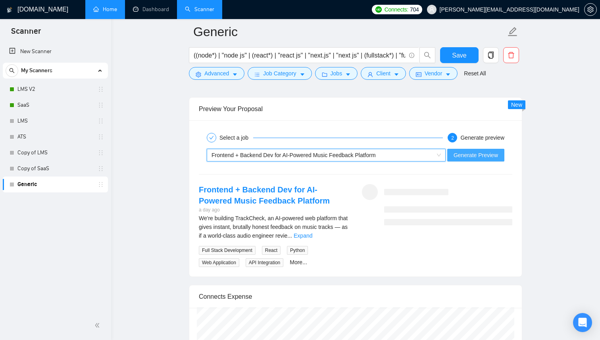
click at [462, 154] on span "Generate Preview" at bounding box center [475, 155] width 44 height 9
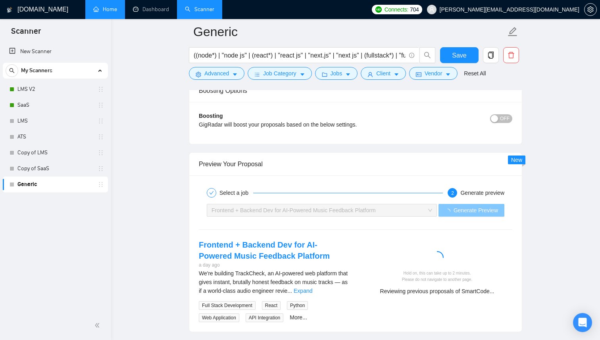
scroll to position [1507, 0]
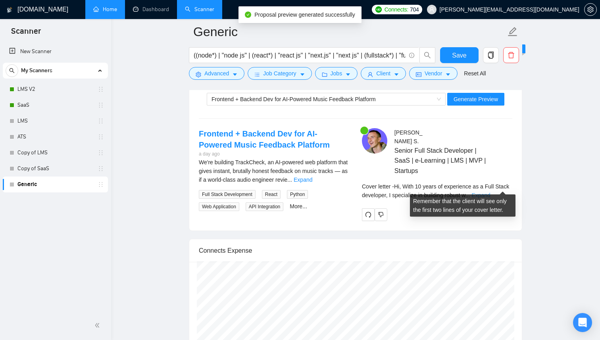
click at [490, 192] on link "Expand" at bounding box center [480, 195] width 19 height 6
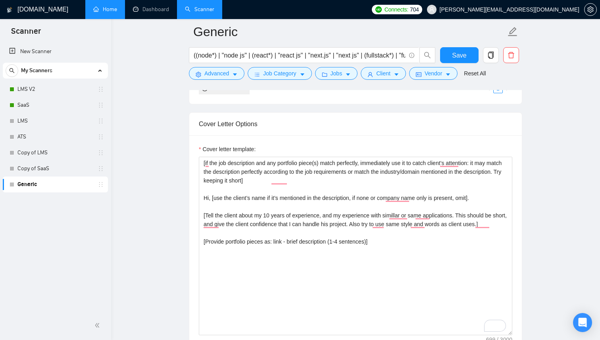
scroll to position [817, 0]
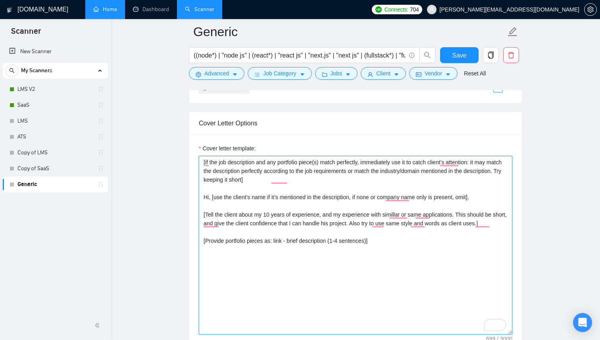
click at [302, 219] on textarea "[if the job description and any portfolio piece(s) match perfectly, immediately…" at bounding box center [355, 245] width 313 height 178
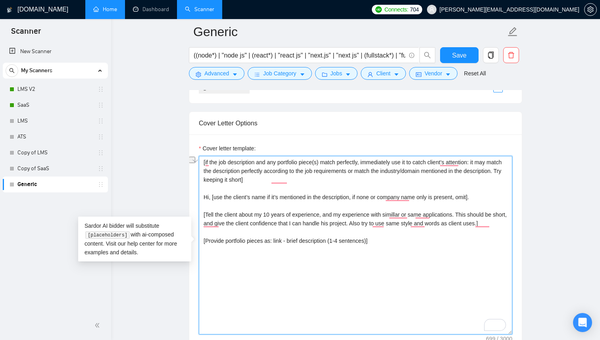
paste textarea "Match the job's needs with a standout project from my portfolio. Highlight its …"
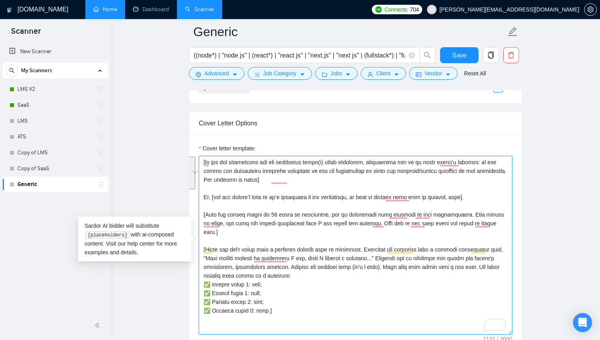
drag, startPoint x: 258, startPoint y: 302, endPoint x: 202, endPoint y: 273, distance: 63.0
click at [202, 273] on div "Cover Letter Options Cover letter template:" at bounding box center [355, 232] width 333 height 242
paste textarea "TaskJoyy - SaaS Recruitment platform - https://www.upwork.com/freelancers/~01ae…"
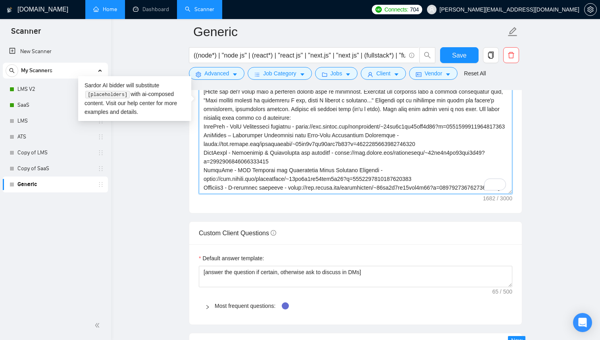
scroll to position [41, 0]
paste textarea "[Call to action based on the project deliverables. Let's make it happen!]"
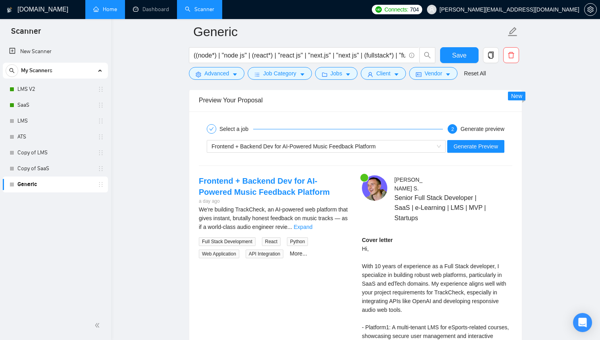
scroll to position [1458, 0]
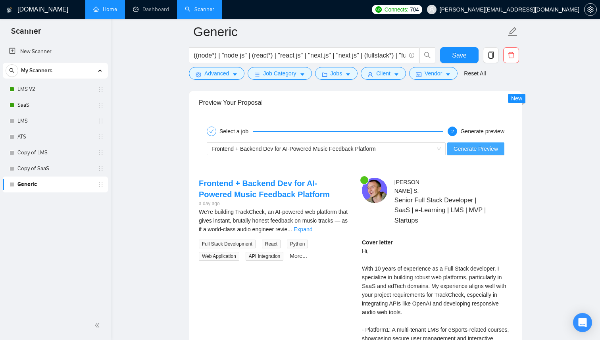
type textarea "[if the job description and any portfolio piece(s) match perfectly, immediately…"
click at [471, 146] on span "Generate Preview" at bounding box center [475, 148] width 44 height 9
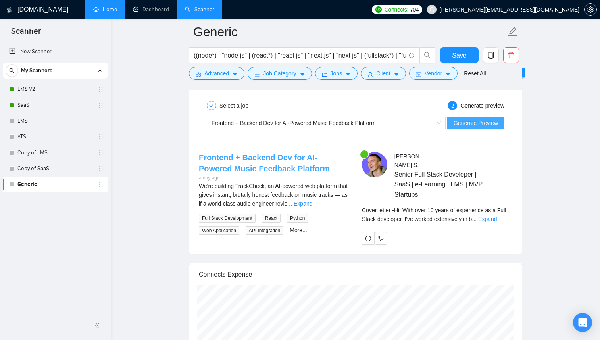
scroll to position [1501, 0]
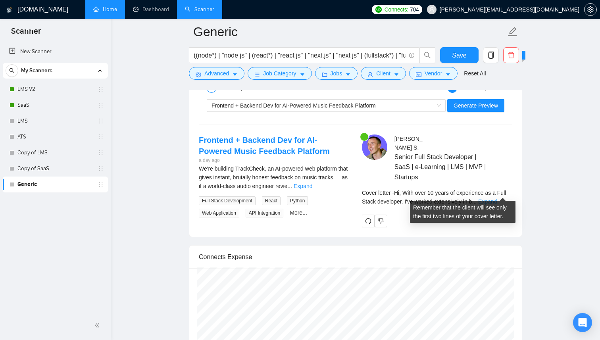
click at [497, 198] on link "Expand" at bounding box center [487, 201] width 19 height 6
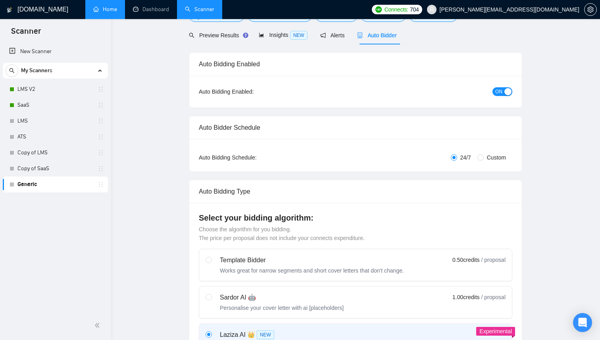
scroll to position [0, 0]
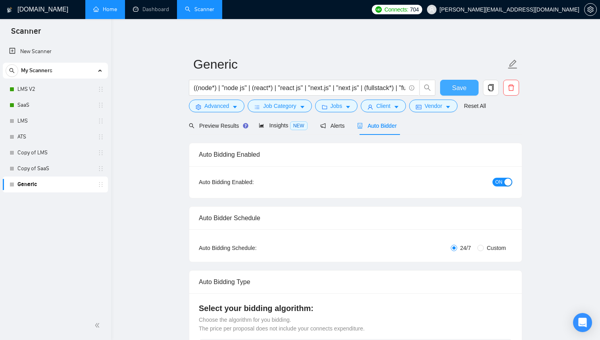
click at [469, 88] on button "Save" at bounding box center [459, 88] width 38 height 16
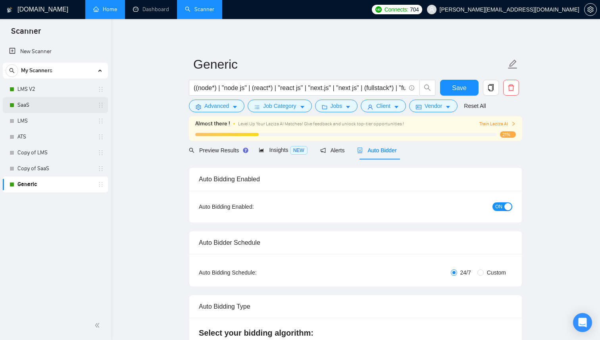
click at [29, 101] on link "SaaS" at bounding box center [54, 105] width 75 height 16
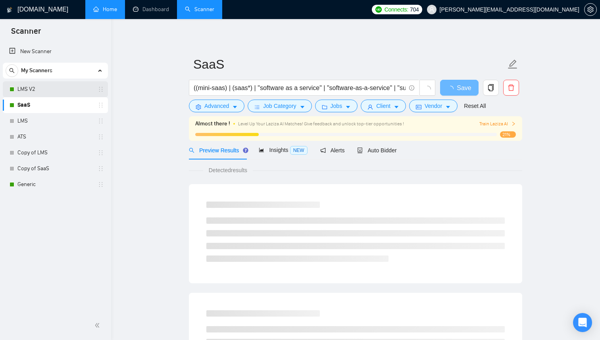
click at [40, 89] on link "LMS V2" at bounding box center [54, 89] width 75 height 16
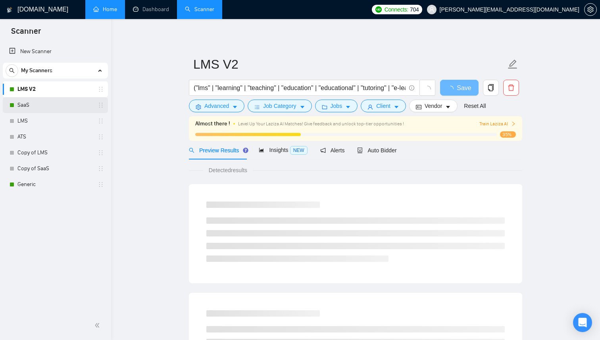
click at [41, 101] on link "SaaS" at bounding box center [54, 105] width 75 height 16
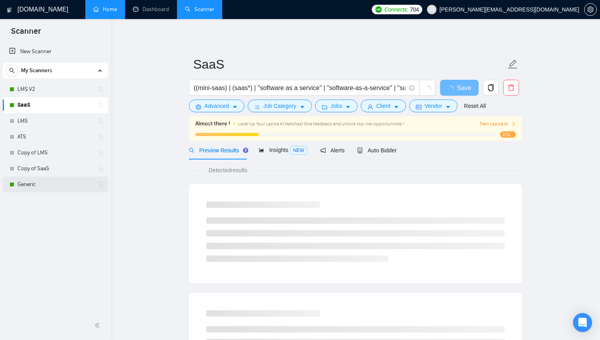
click at [36, 186] on link "Generic" at bounding box center [54, 184] width 75 height 16
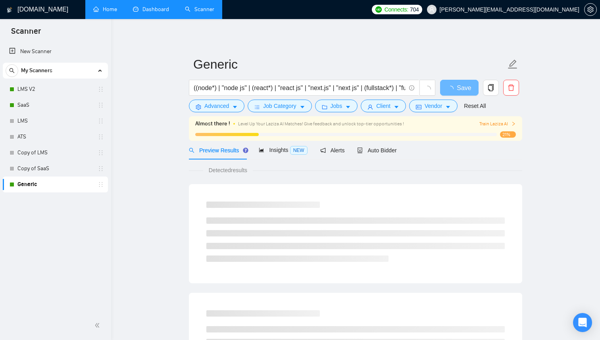
click at [159, 12] on link "Dashboard" at bounding box center [151, 9] width 36 height 7
